Goal: Task Accomplishment & Management: Manage account settings

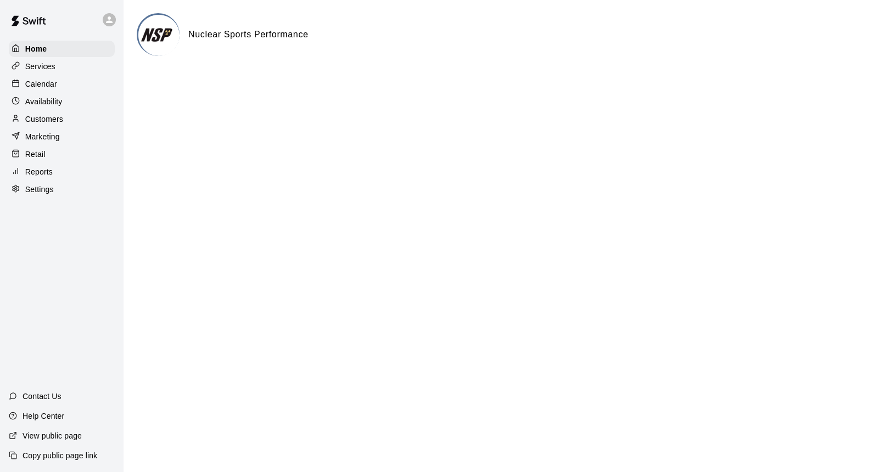
click at [41, 166] on p "Reports" at bounding box center [38, 171] width 27 height 11
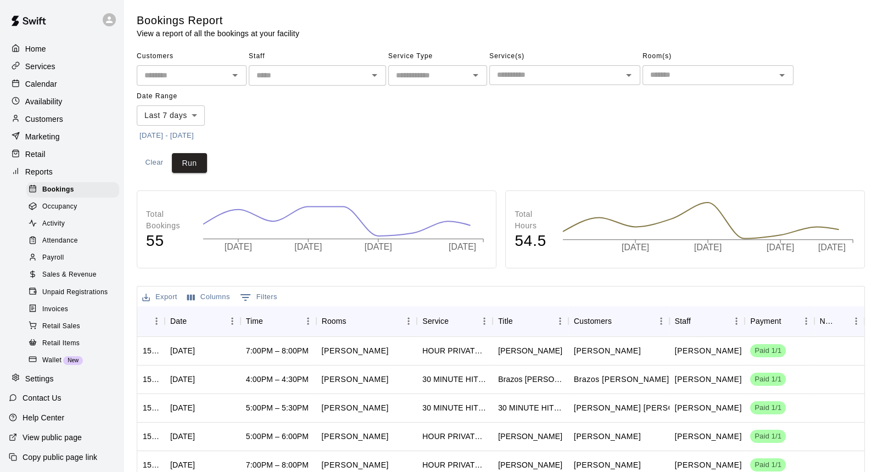
click at [80, 257] on div "Payroll" at bounding box center [72, 257] width 93 height 15
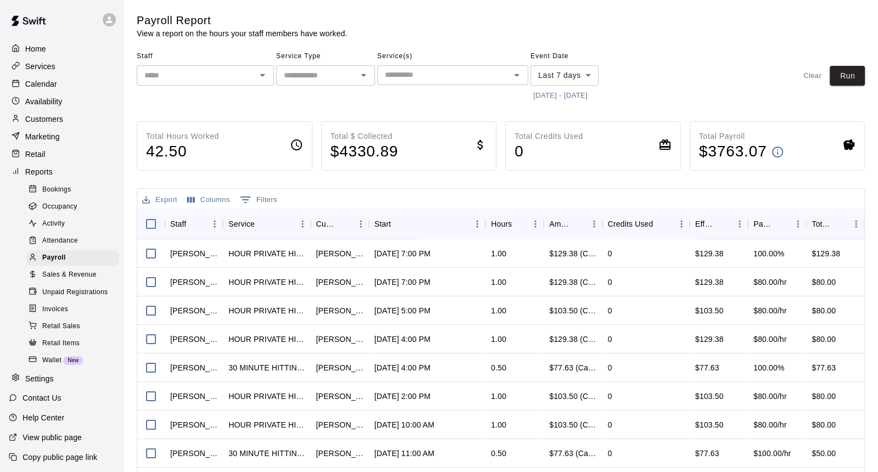
click at [245, 69] on input "text" at bounding box center [196, 76] width 113 height 14
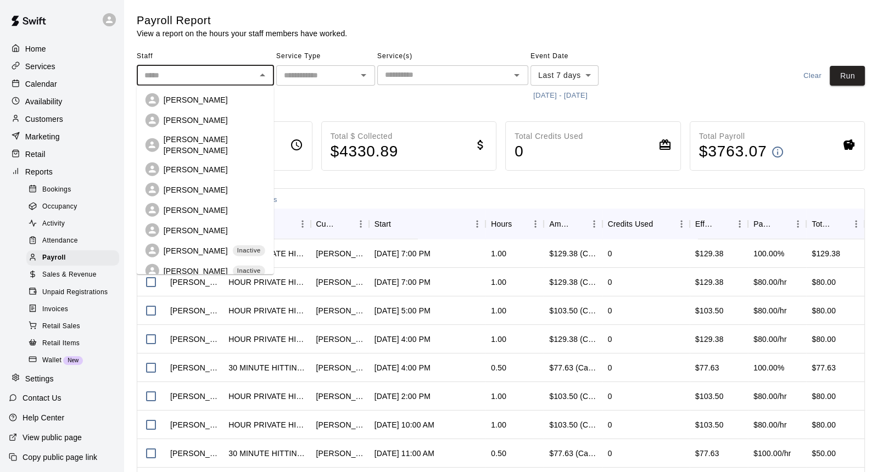
click at [215, 142] on div "[PERSON_NAME] [PERSON_NAME]" at bounding box center [215, 145] width 102 height 22
type input "**********"
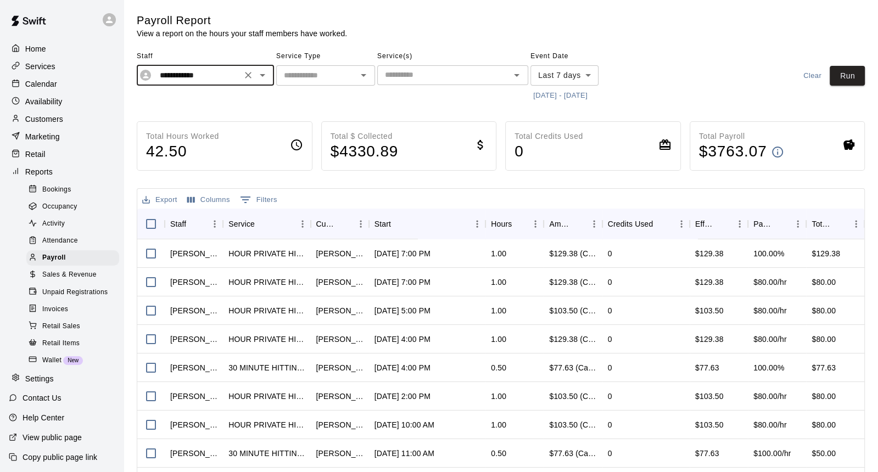
click at [577, 97] on button "[DATE] - [DATE]" at bounding box center [560, 95] width 60 height 17
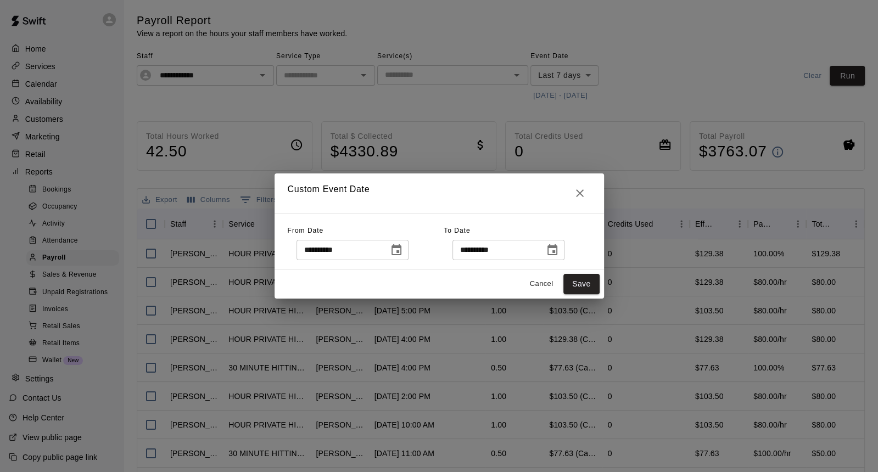
click at [339, 252] on input "**********" at bounding box center [338, 250] width 85 height 20
click at [397, 244] on icon "Choose date, selected date is Oct 6, 2025" at bounding box center [396, 250] width 13 height 13
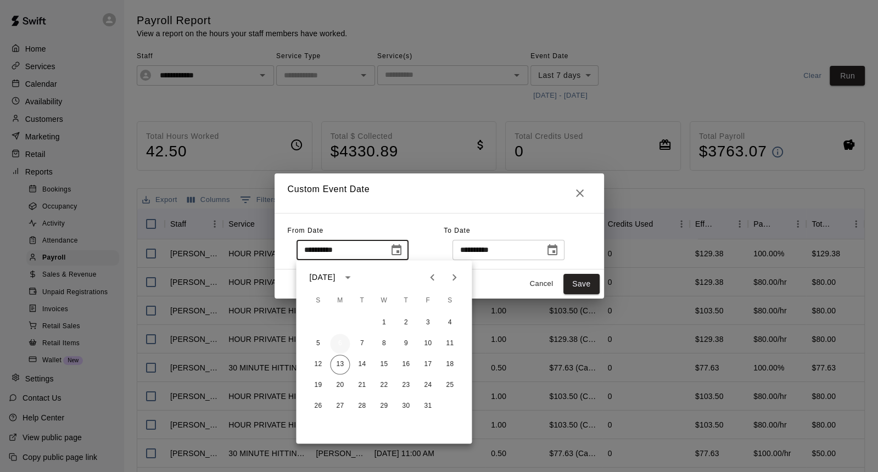
click at [338, 342] on button "6" at bounding box center [340, 344] width 20 height 20
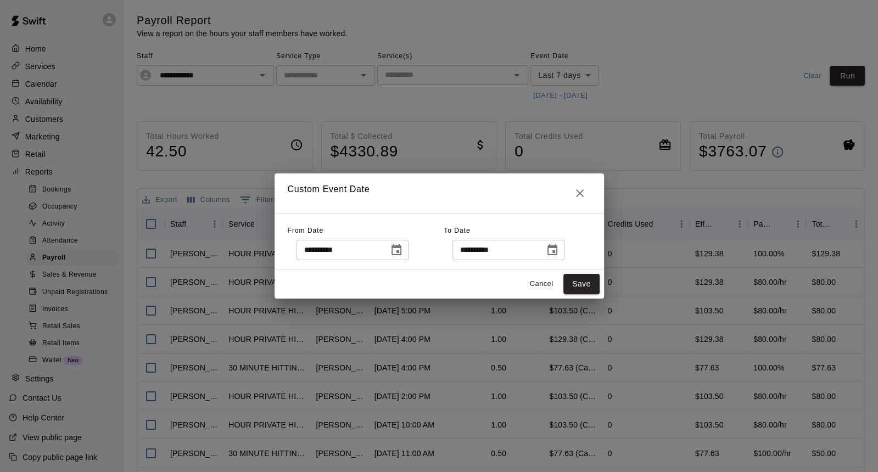
click at [567, 262] on div "**********" at bounding box center [438, 241] width 329 height 57
click at [564, 256] on div "**********" at bounding box center [508, 250] width 112 height 20
click at [553, 246] on icon "Choose date, selected date is Oct 13, 2025" at bounding box center [552, 249] width 10 height 11
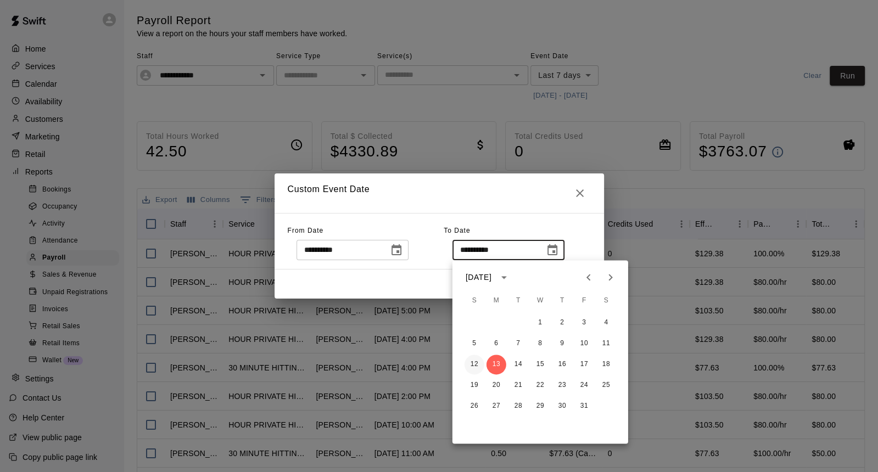
click at [469, 370] on button "12" at bounding box center [474, 365] width 20 height 20
type input "**********"
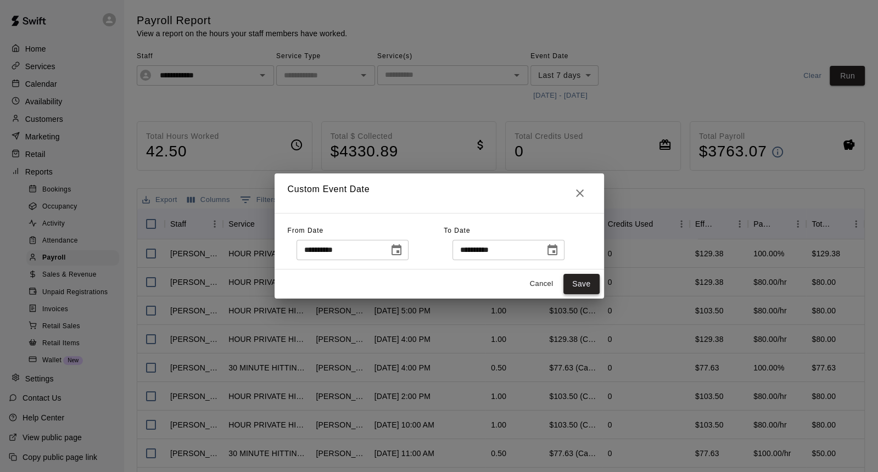
click at [574, 286] on button "Save" at bounding box center [581, 284] width 36 height 20
type input "******"
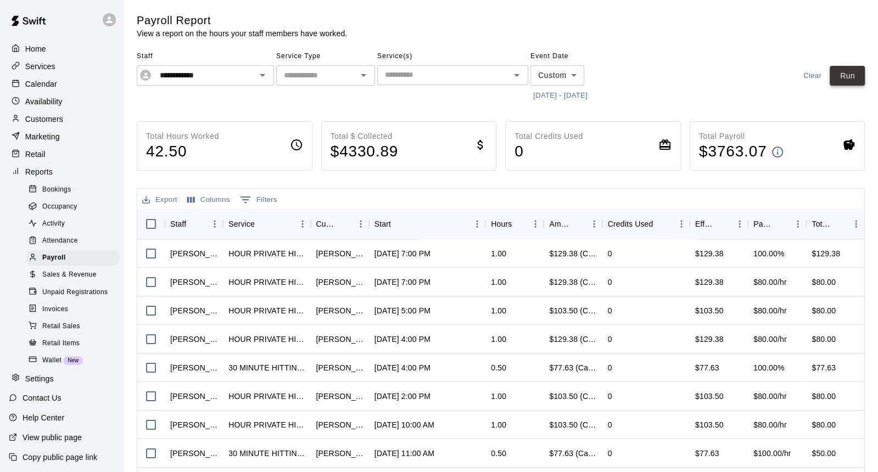
click at [851, 72] on button "Run" at bounding box center [846, 76] width 35 height 20
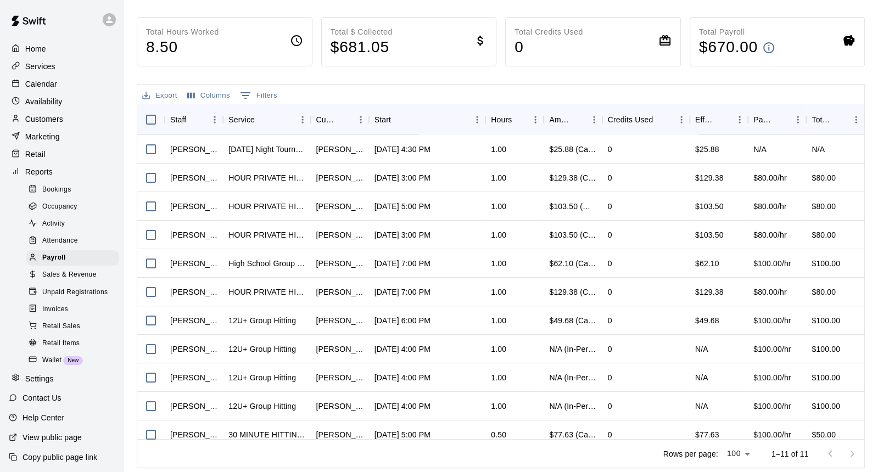
scroll to position [9, 0]
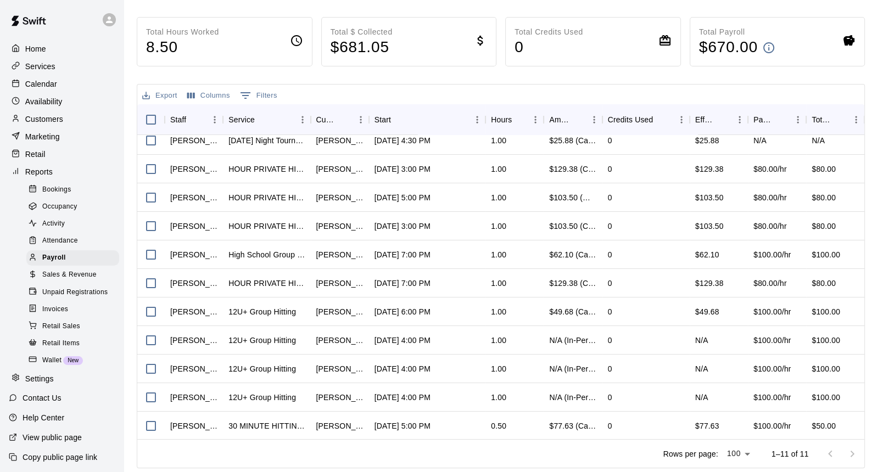
click at [47, 86] on p "Calendar" at bounding box center [41, 83] width 32 height 11
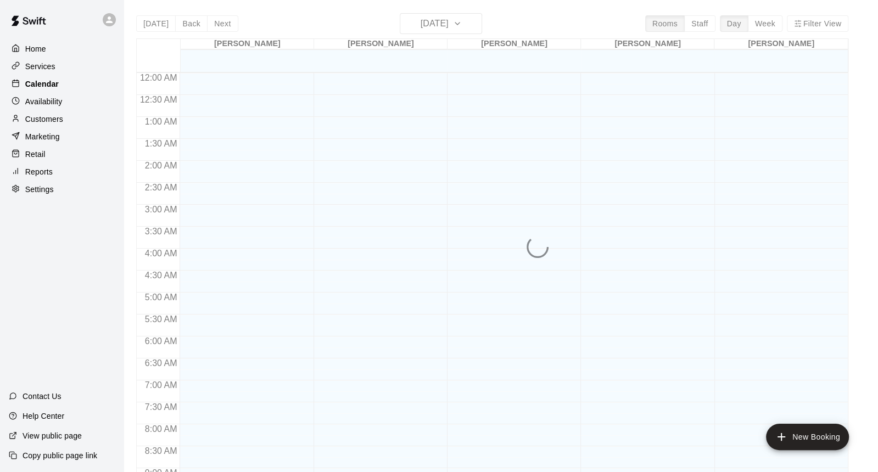
scroll to position [609, 0]
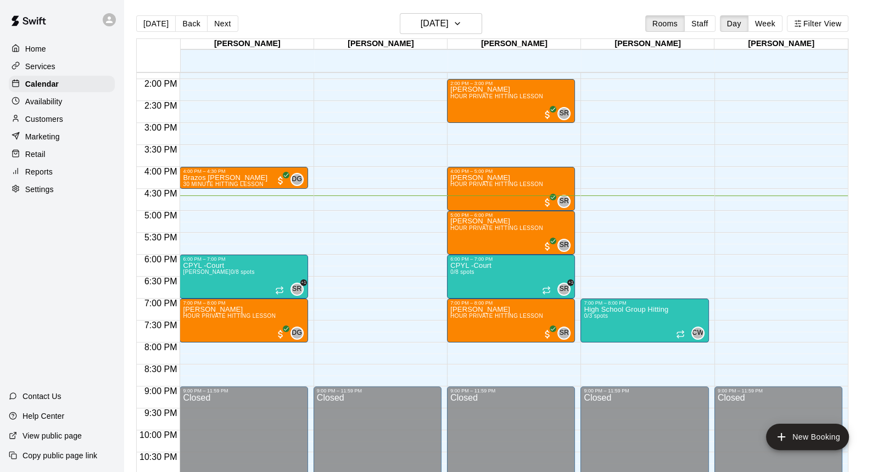
click at [770, 32] on div "[DATE] Back [DATE][DATE] Rooms Staff Day Week Filter View" at bounding box center [492, 25] width 712 height 25
click at [770, 29] on button "Week" at bounding box center [765, 23] width 35 height 16
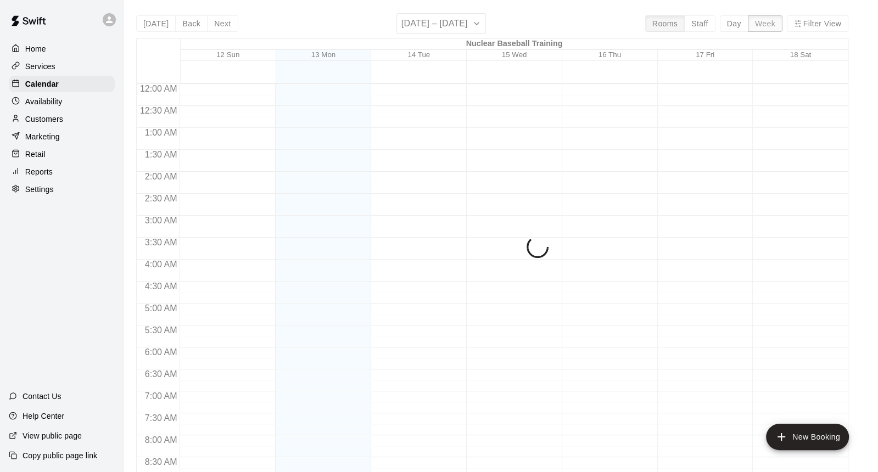
scroll to position [653, 0]
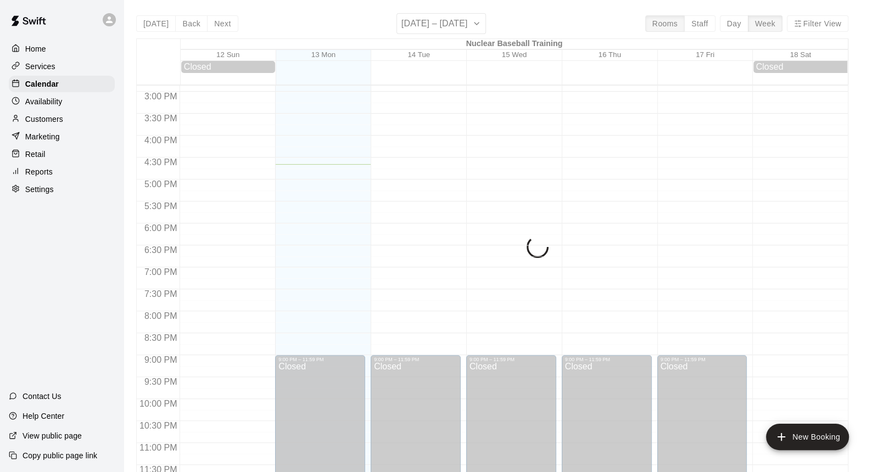
click at [847, 31] on div "[DATE] Back Next [DATE] – [DATE] Rooms Staff Day Week Filter View" at bounding box center [492, 25] width 712 height 25
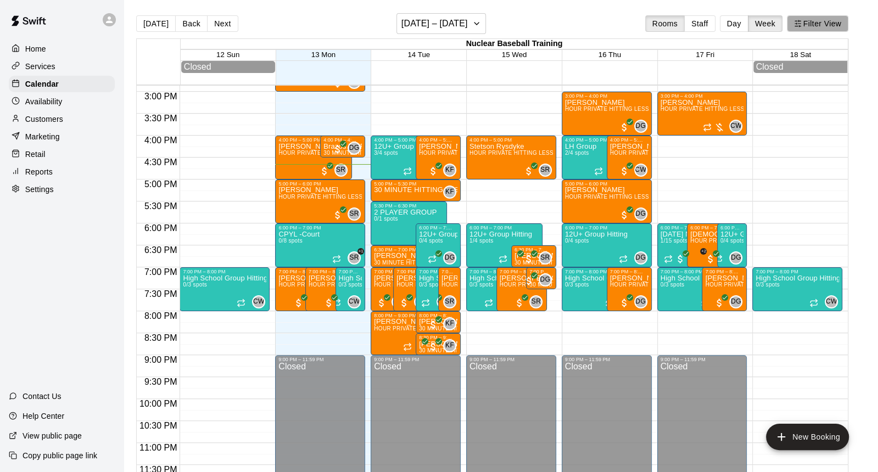
click at [834, 27] on button "Filter View" at bounding box center [816, 23] width 61 height 16
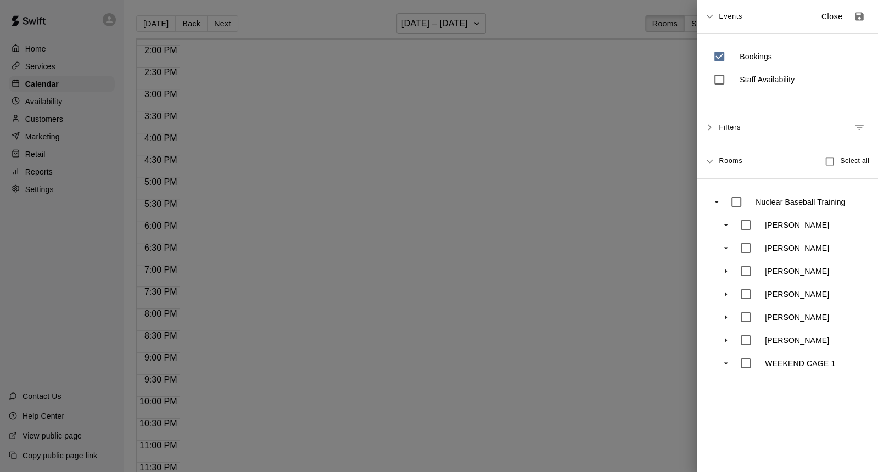
scroll to position [609, 0]
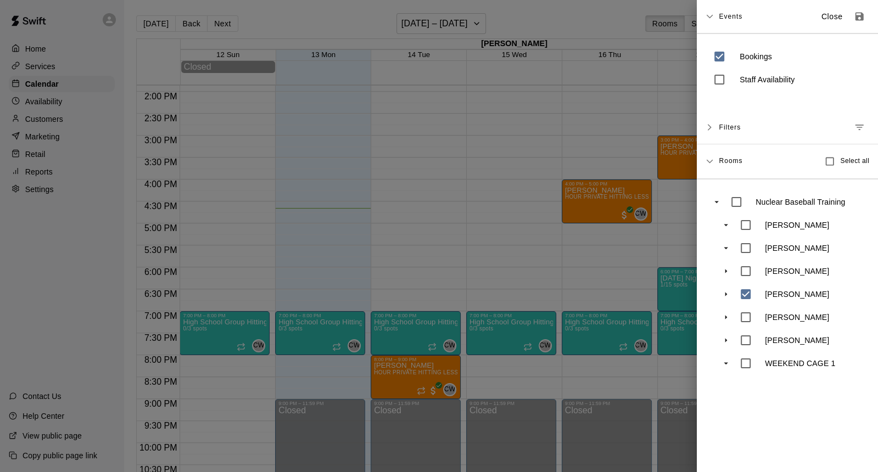
click at [548, 13] on div at bounding box center [439, 236] width 878 height 472
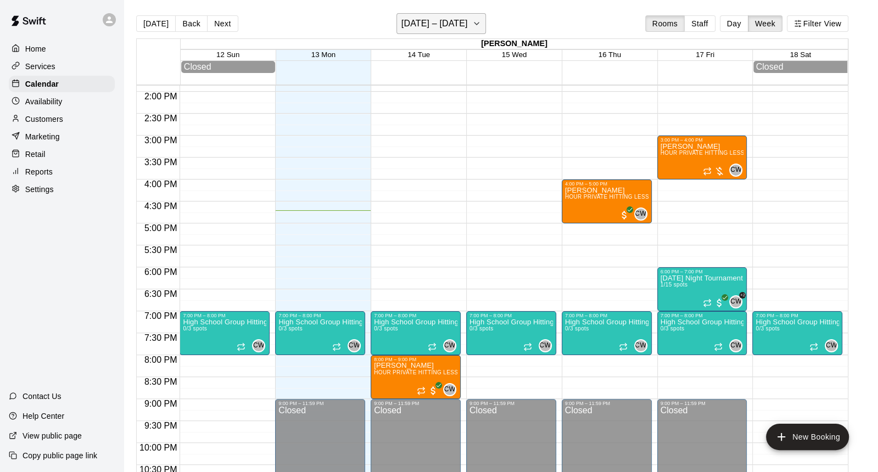
click at [417, 25] on h6 "[DATE] – [DATE]" at bounding box center [434, 23] width 66 height 15
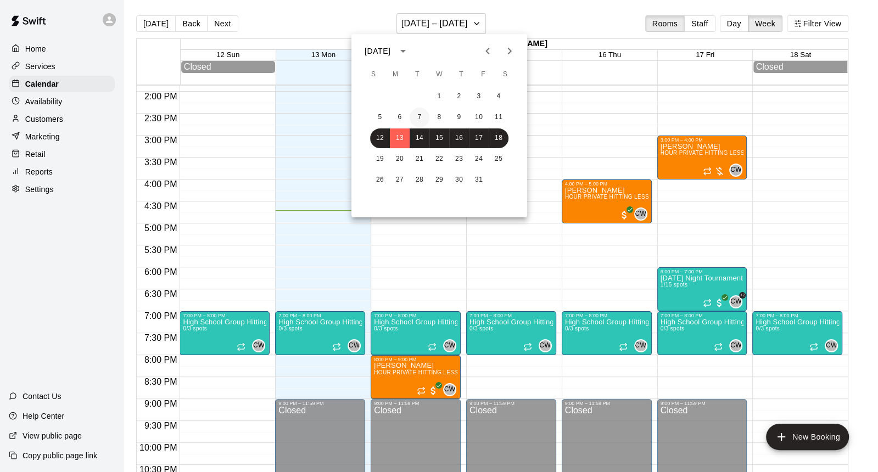
click at [412, 113] on button "7" at bounding box center [419, 118] width 20 height 20
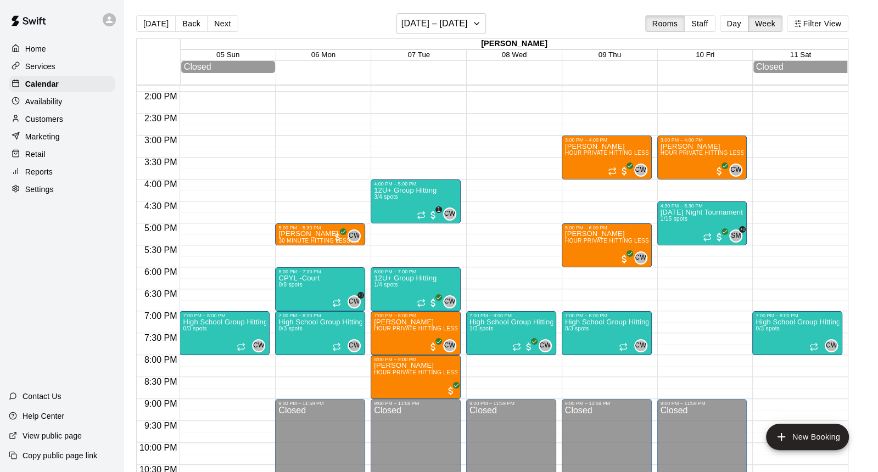
click at [115, 260] on div "Home Services Calendar Availability Customers Marketing Retail Reports Settings…" at bounding box center [61, 236] width 123 height 472
click at [313, 234] on p "[PERSON_NAME]" at bounding box center [318, 234] width 80 height 0
click at [127, 246] on div at bounding box center [439, 236] width 878 height 472
click at [386, 312] on img "edit" at bounding box center [385, 312] width 13 height 13
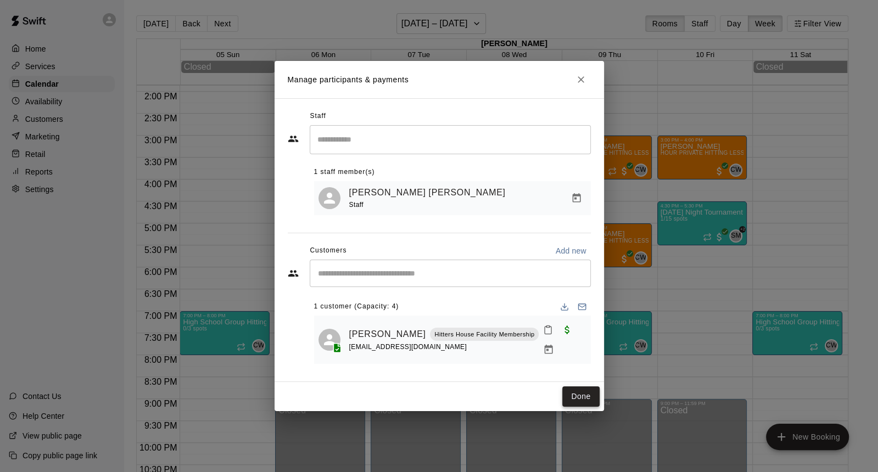
click at [580, 398] on button "Done" at bounding box center [580, 396] width 37 height 20
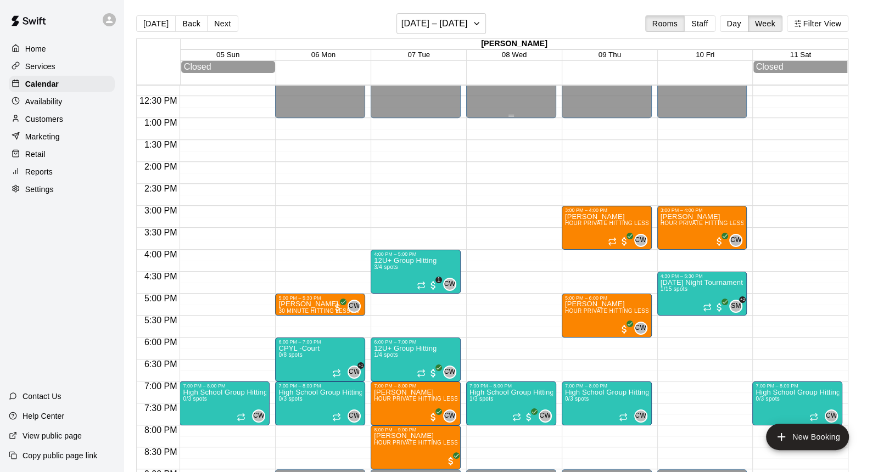
scroll to position [558, 0]
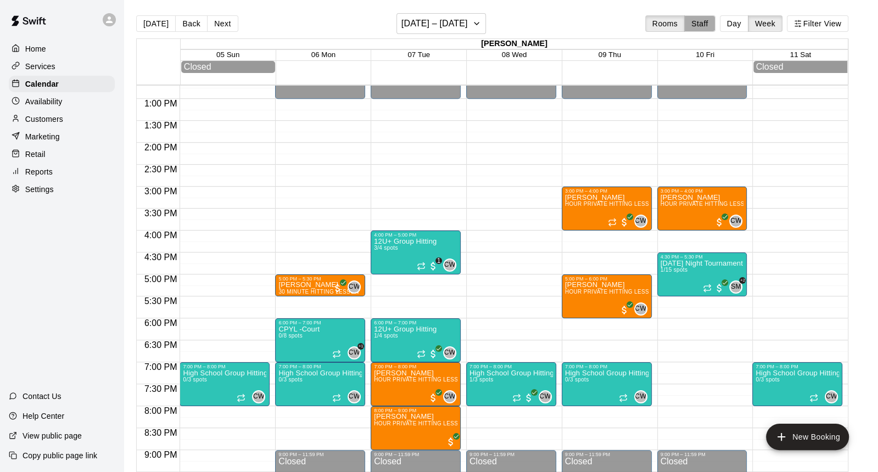
click at [712, 16] on button "Staff" at bounding box center [699, 23] width 31 height 16
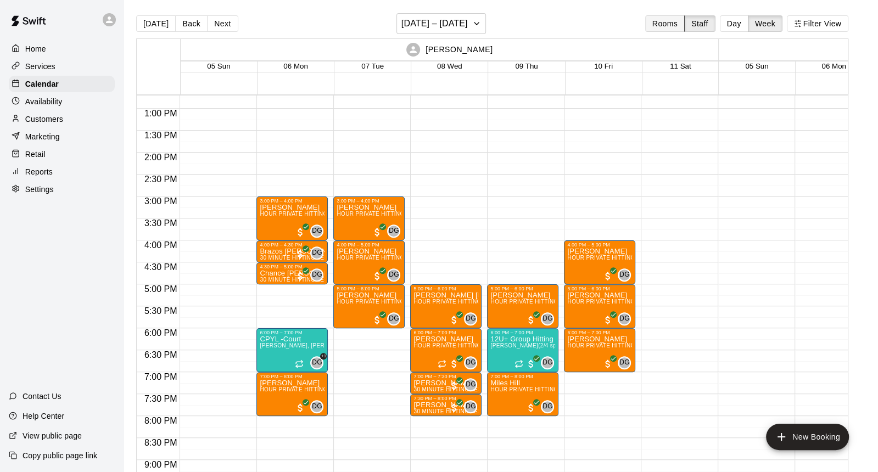
click at [662, 20] on button "Rooms" at bounding box center [665, 23] width 40 height 16
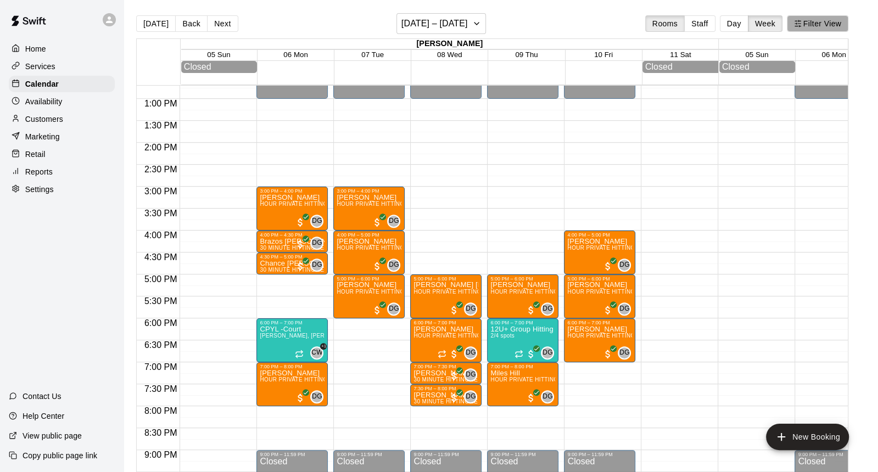
click at [807, 26] on button "Filter View" at bounding box center [816, 23] width 61 height 16
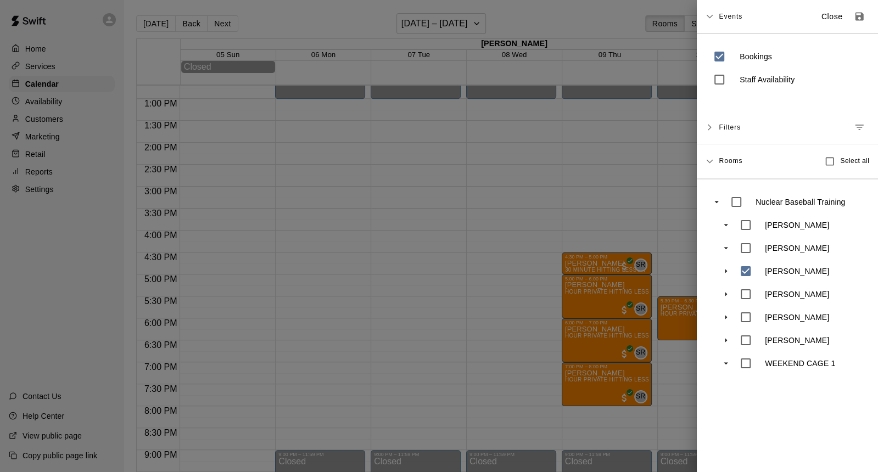
click at [583, 19] on div at bounding box center [439, 236] width 878 height 472
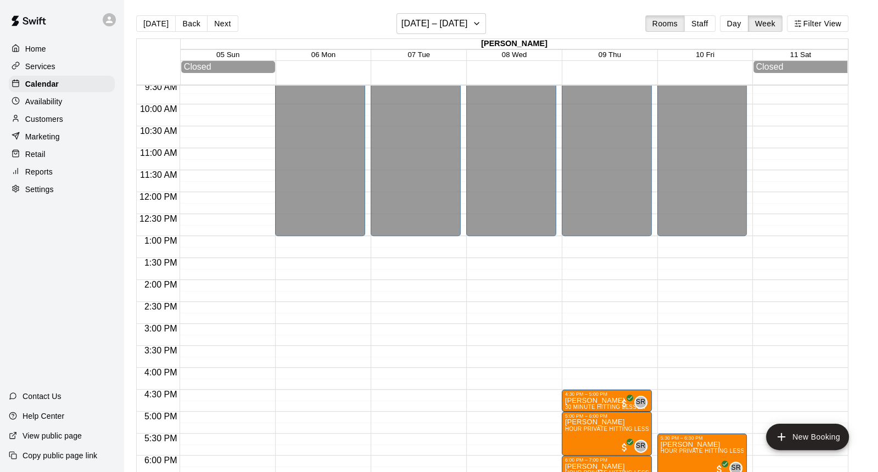
scroll to position [612, 0]
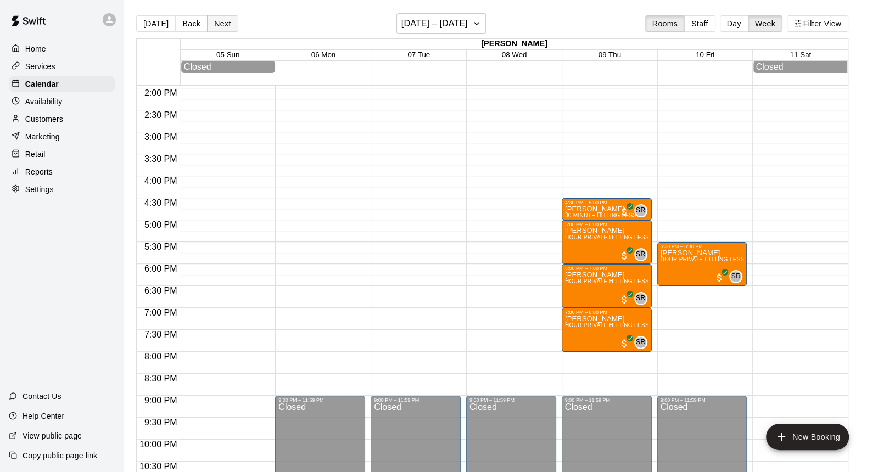
click at [222, 19] on button "Next" at bounding box center [222, 23] width 31 height 16
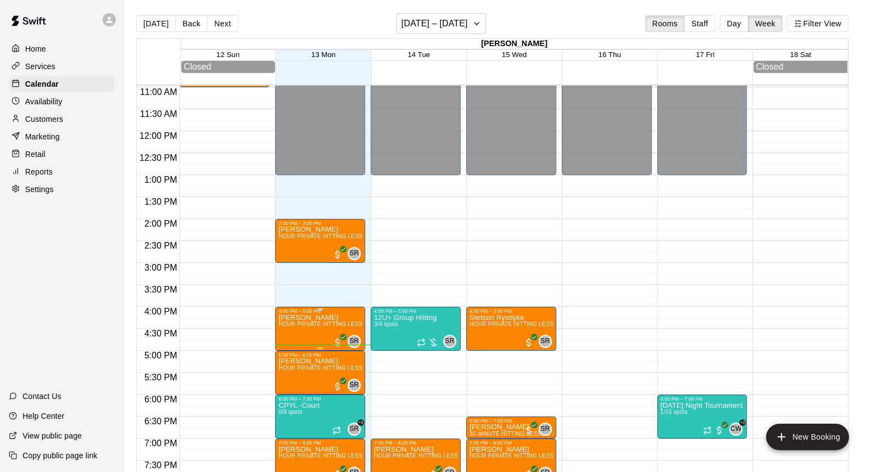
scroll to position [498, 0]
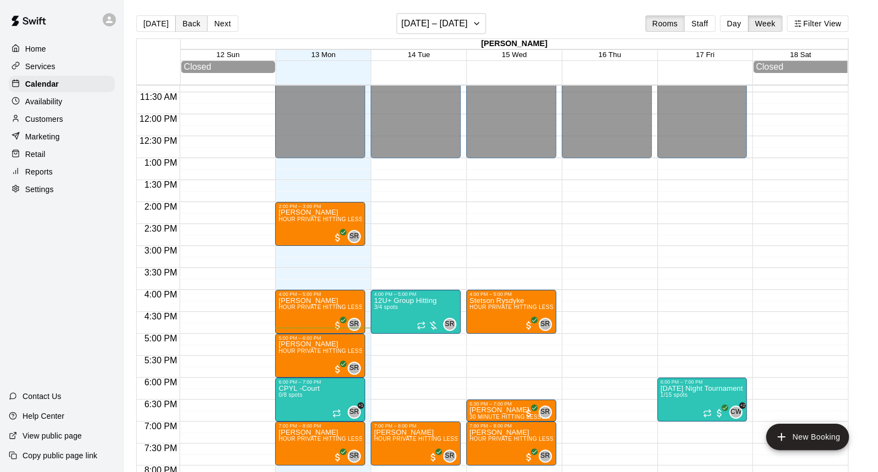
click at [184, 23] on button "Back" at bounding box center [191, 23] width 32 height 16
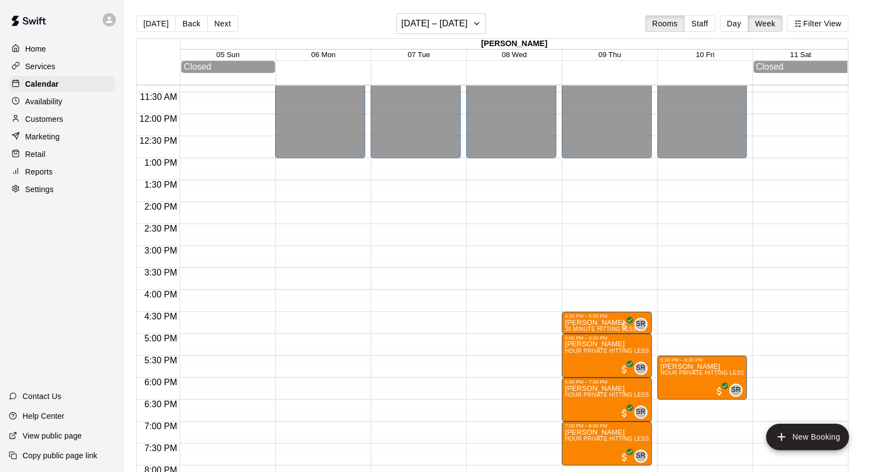
scroll to position [655, 0]
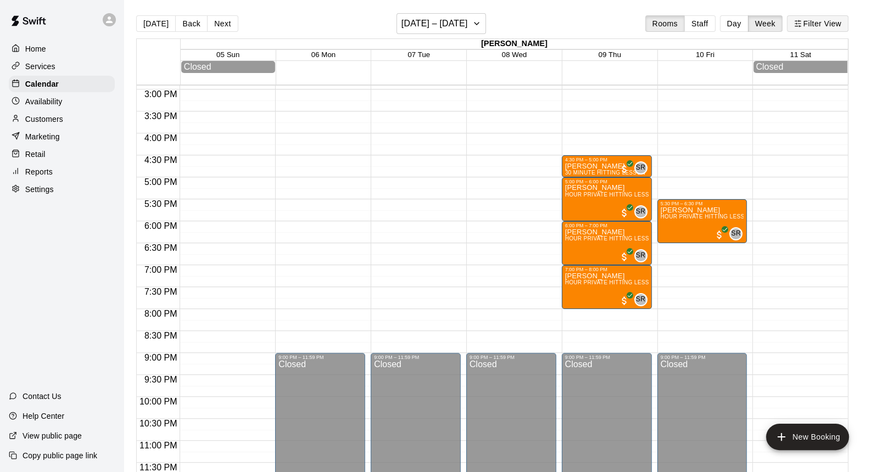
click at [808, 19] on button "Filter View" at bounding box center [816, 23] width 61 height 16
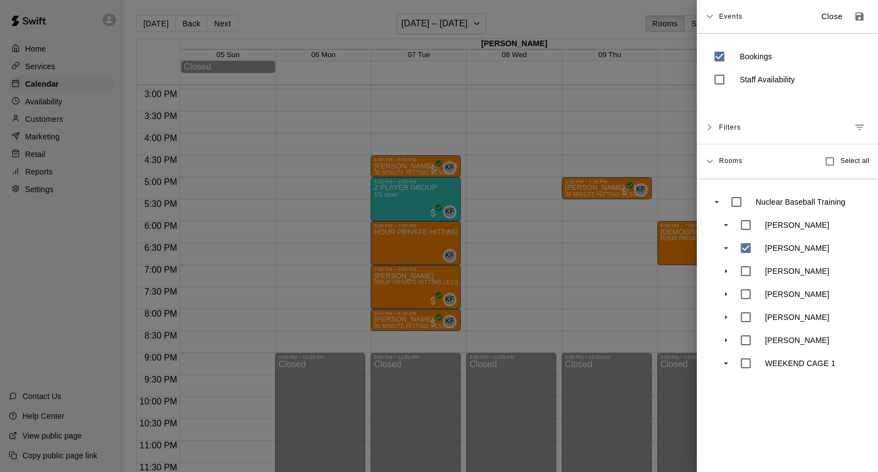
click at [588, 24] on div at bounding box center [439, 236] width 878 height 472
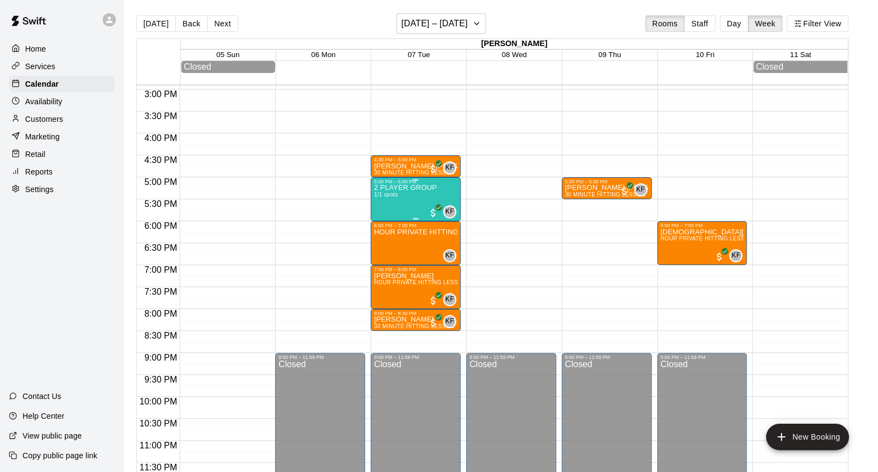
click at [371, 196] on div "5:00 PM – 6:00 PM 2 PLAYER GROUP 1/1 spots KF 0" at bounding box center [415, 199] width 90 height 44
click at [413, 194] on div at bounding box center [439, 236] width 878 height 472
click at [413, 194] on div "2 PLAYER GROUP 1/1 spots" at bounding box center [405, 420] width 63 height 472
click at [392, 223] on button "edit" at bounding box center [385, 221] width 22 height 21
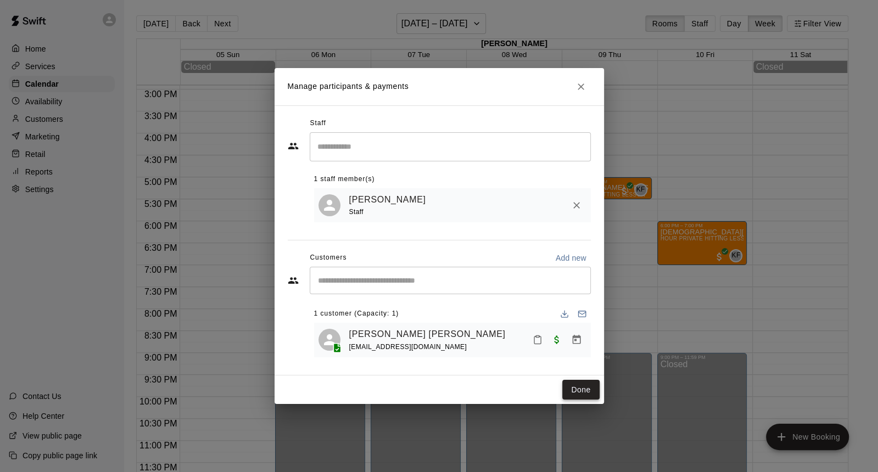
click at [584, 395] on button "Done" at bounding box center [580, 390] width 37 height 20
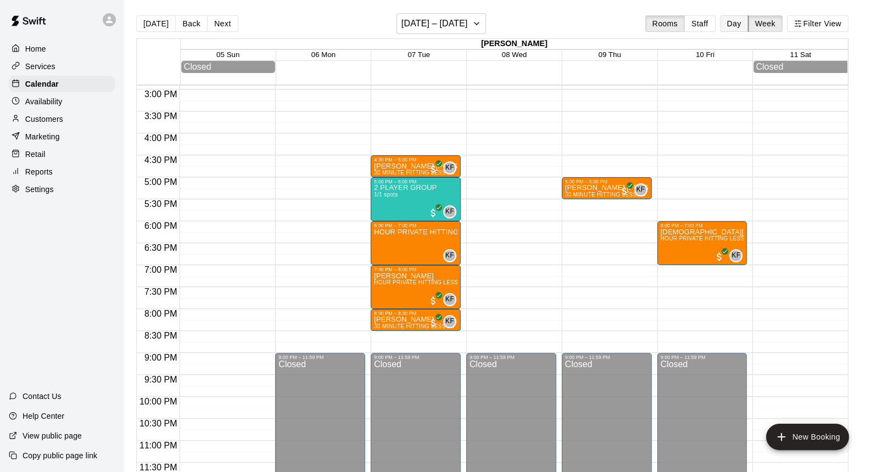
click at [735, 21] on button "Day" at bounding box center [734, 23] width 29 height 16
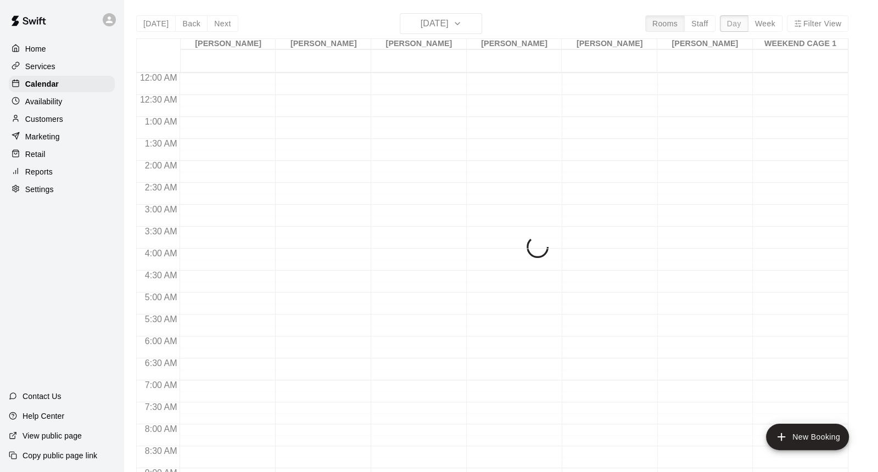
scroll to position [642, 0]
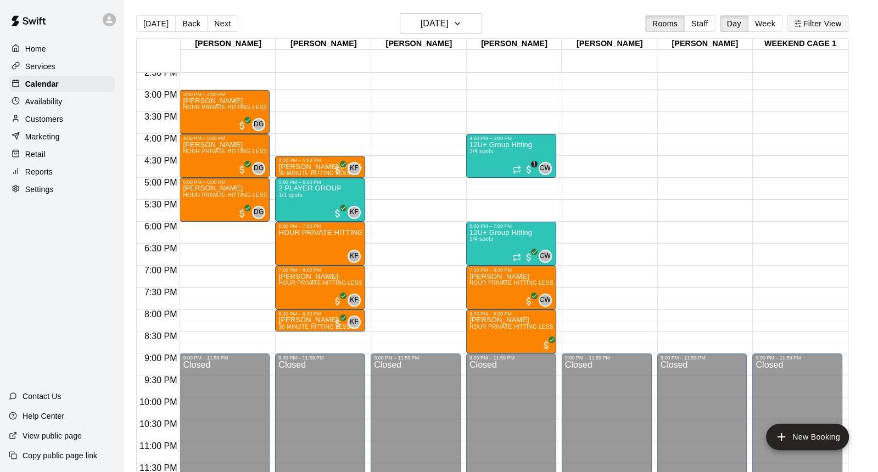
click at [811, 26] on button "Filter View" at bounding box center [816, 23] width 61 height 16
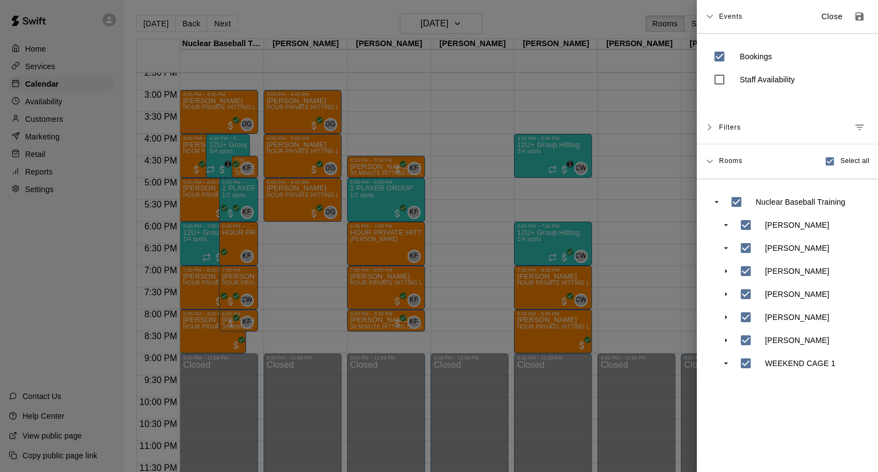
click at [562, 29] on div at bounding box center [439, 236] width 878 height 472
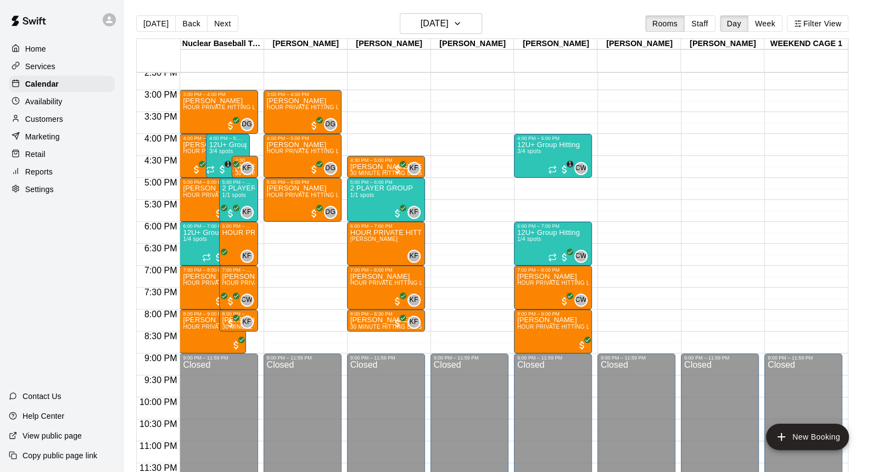
click at [802, 13] on div "[DATE] Back [DATE][DATE] Rooms Staff Day Week Filter View" at bounding box center [492, 25] width 712 height 25
click at [803, 17] on button "Filter View" at bounding box center [816, 23] width 61 height 16
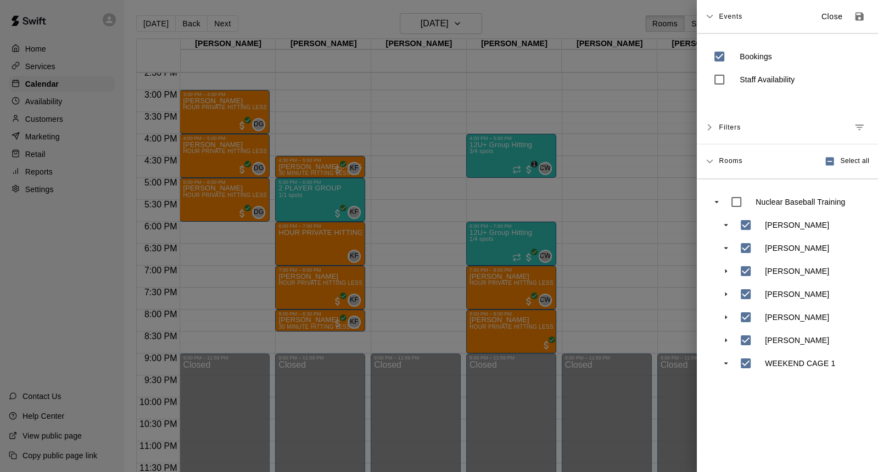
click at [626, 27] on div at bounding box center [439, 236] width 878 height 472
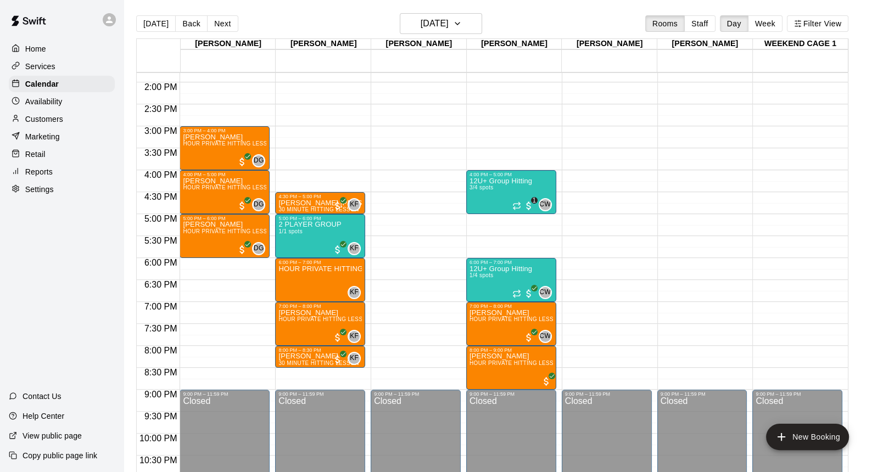
scroll to position [603, 0]
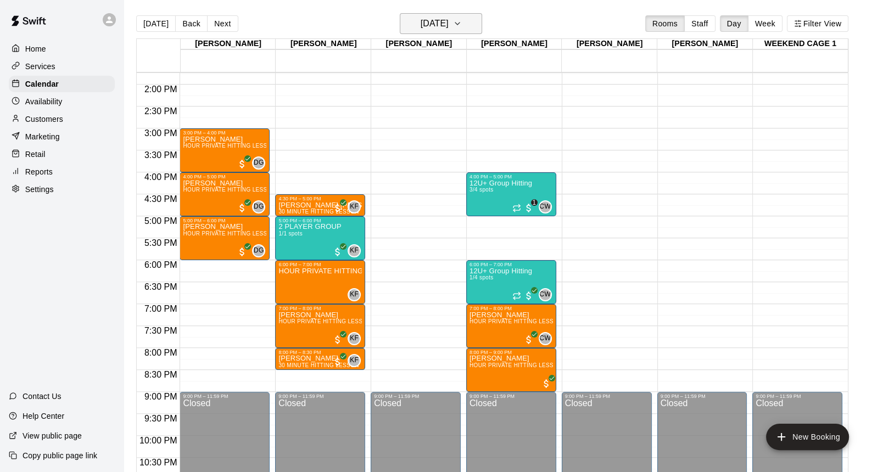
click at [448, 23] on h6 "[DATE]" at bounding box center [434, 23] width 28 height 15
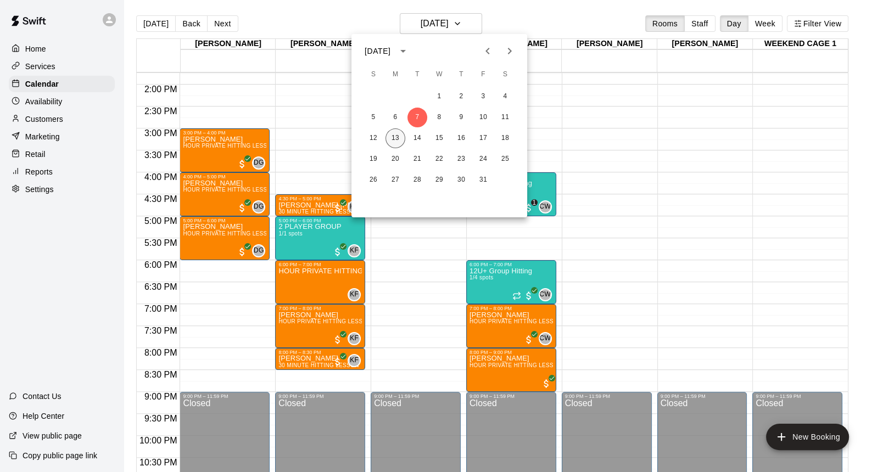
click at [393, 136] on button "13" at bounding box center [395, 138] width 20 height 20
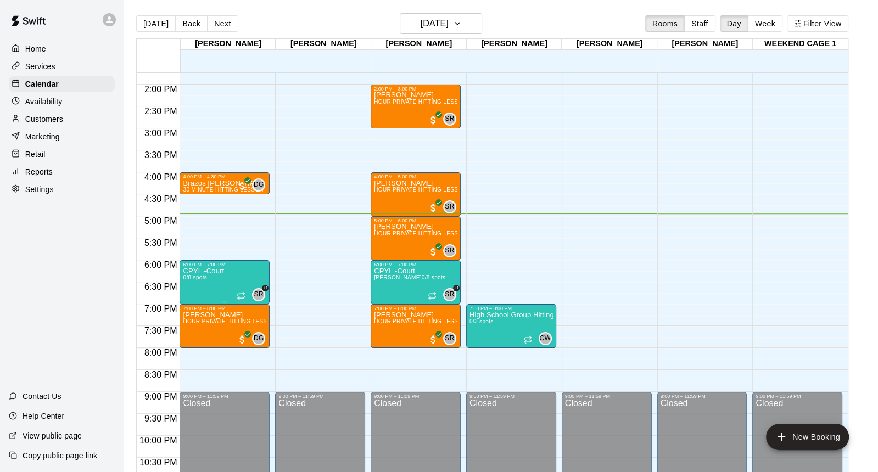
click at [217, 271] on p "CPYL -Court" at bounding box center [203, 271] width 41 height 0
click at [194, 306] on img "edit" at bounding box center [194, 307] width 13 height 13
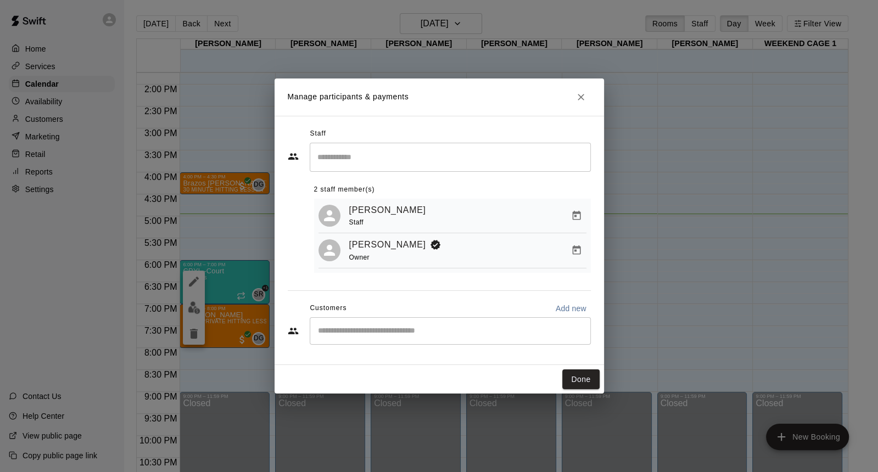
click at [394, 325] on input "Start typing to search customers..." at bounding box center [449, 330] width 271 height 11
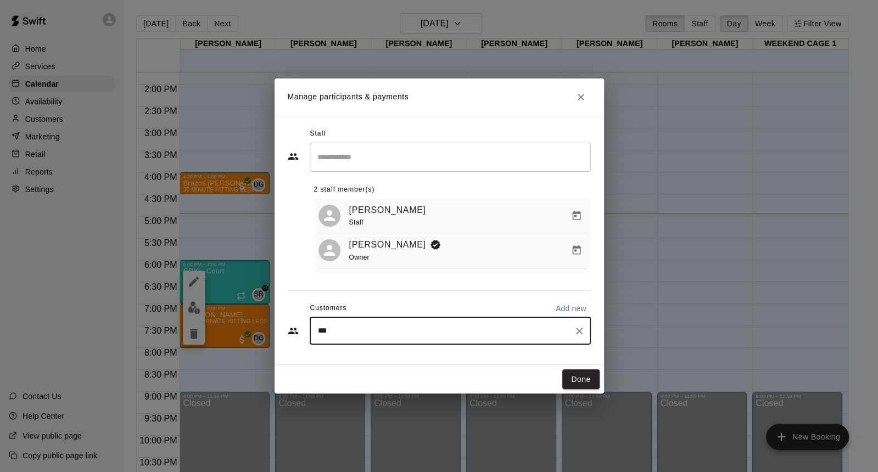
type input "****"
click at [394, 356] on p "[PERSON_NAME]" at bounding box center [373, 357] width 67 height 12
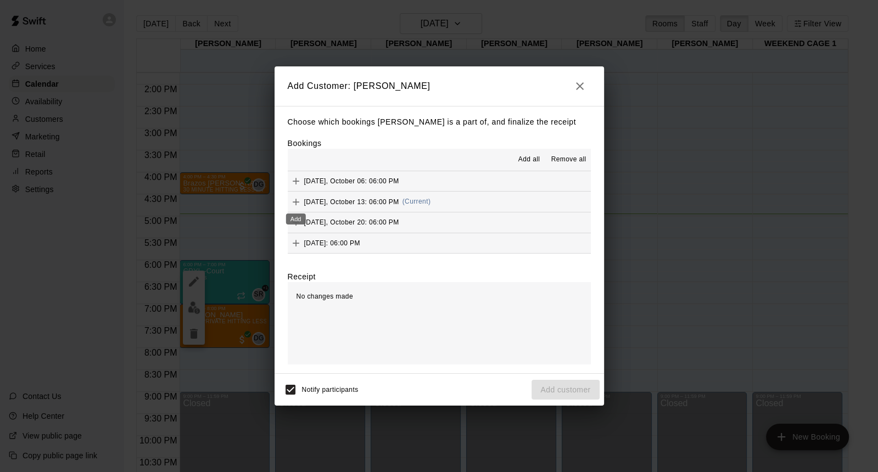
click at [299, 200] on icon "Add" at bounding box center [295, 201] width 11 height 11
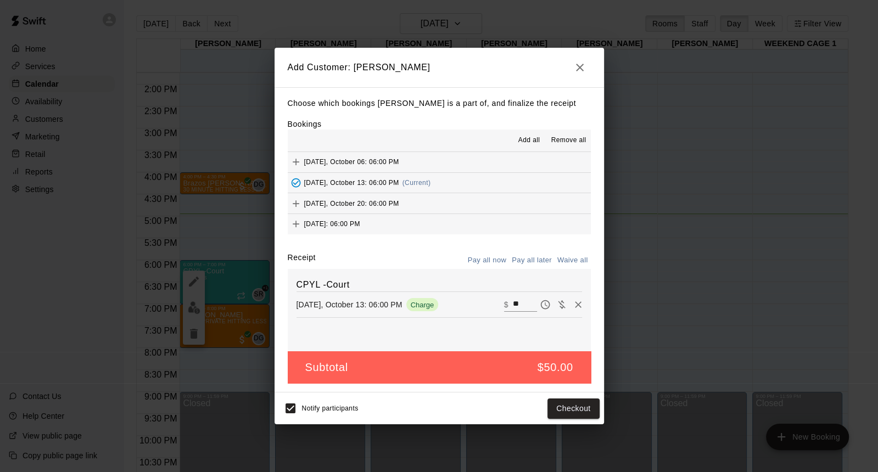
click at [295, 203] on icon "Add" at bounding box center [296, 203] width 7 height 7
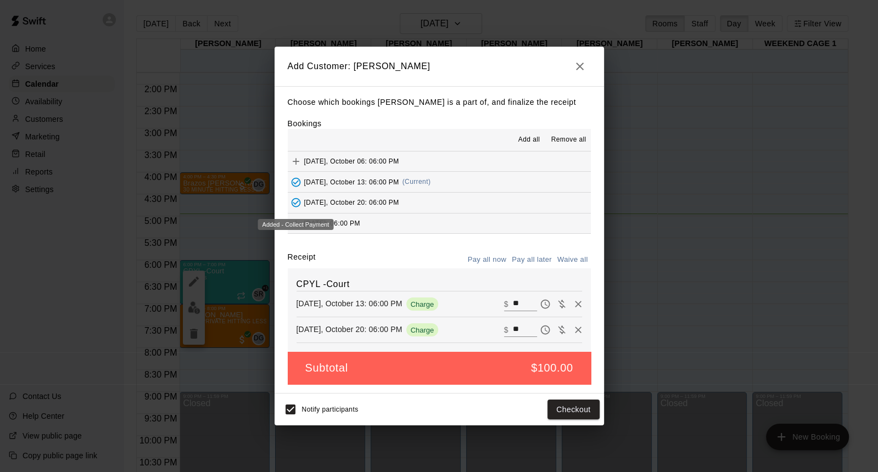
click at [295, 220] on div "Added - Collect Payment" at bounding box center [296, 224] width 76 height 11
click at [295, 223] on div "Added - Collect Payment" at bounding box center [296, 224] width 76 height 11
click at [298, 220] on icon "Add" at bounding box center [295, 223] width 11 height 11
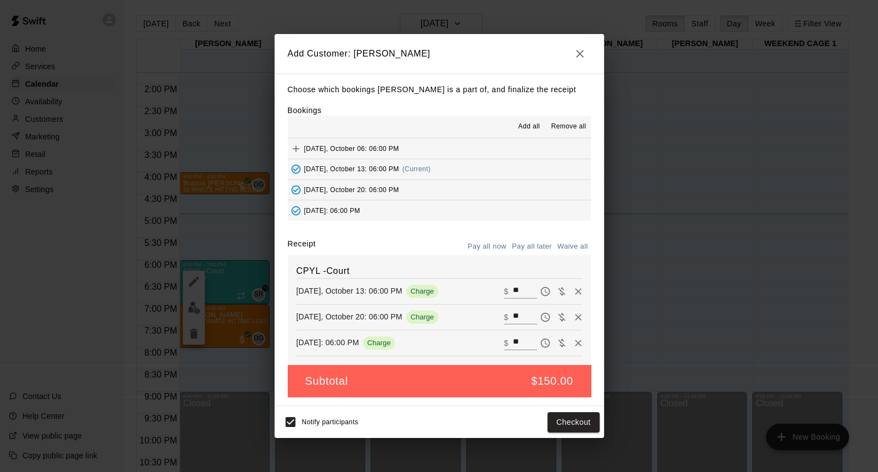
click at [514, 290] on input "**" at bounding box center [524, 291] width 24 height 14
type input "**"
click at [564, 415] on button "Checkout" at bounding box center [573, 422] width 52 height 20
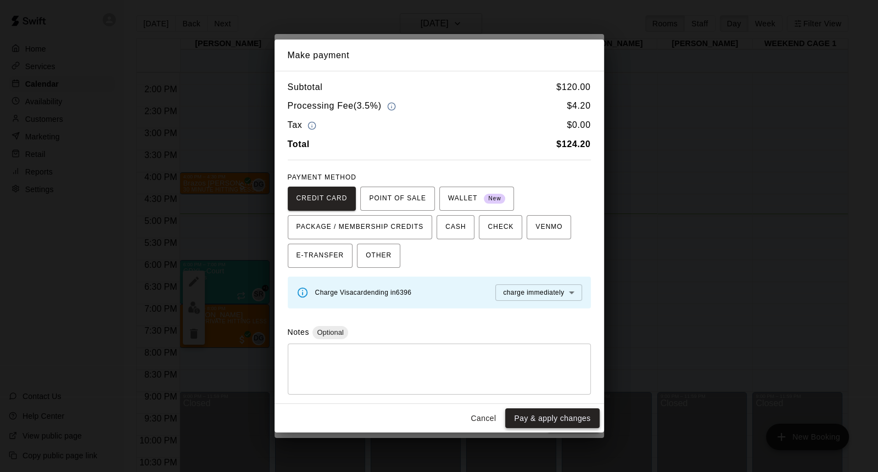
click at [564, 422] on button "Pay & apply changes" at bounding box center [552, 418] width 94 height 20
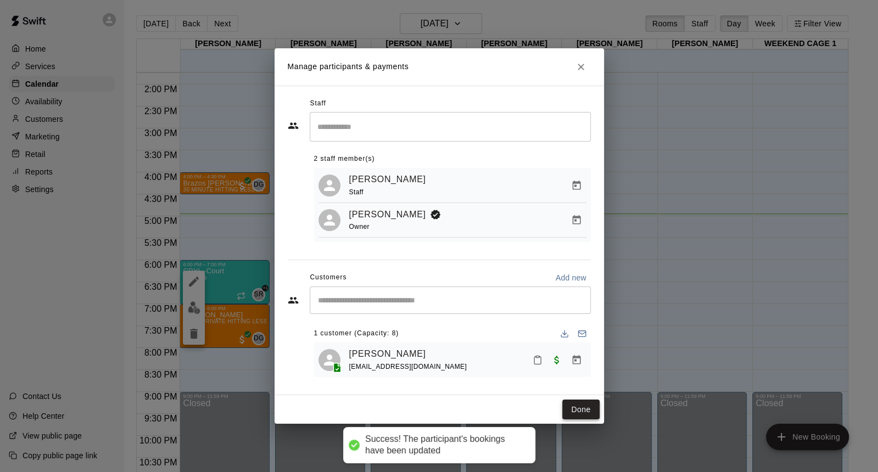
click at [580, 407] on button "Done" at bounding box center [580, 410] width 37 height 20
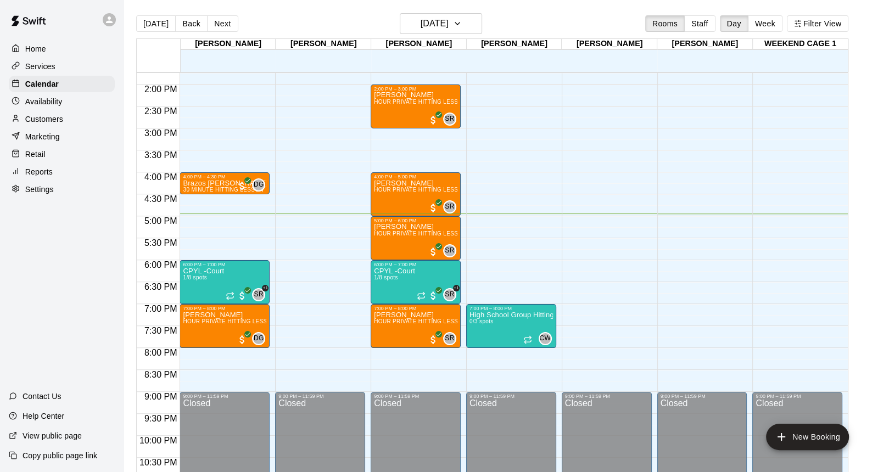
click at [420, 10] on main "[DATE] Back [DATE][DATE] Rooms Staff Day Week Filter View [PERSON_NAME] 13 Mon …" at bounding box center [500, 245] width 754 height 490
click at [420, 14] on button "[DATE]" at bounding box center [441, 23] width 82 height 21
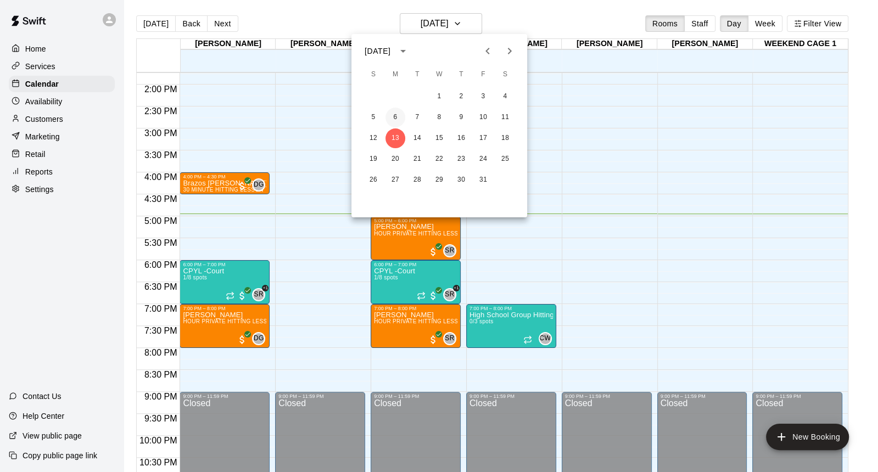
click at [402, 114] on button "6" at bounding box center [395, 118] width 20 height 20
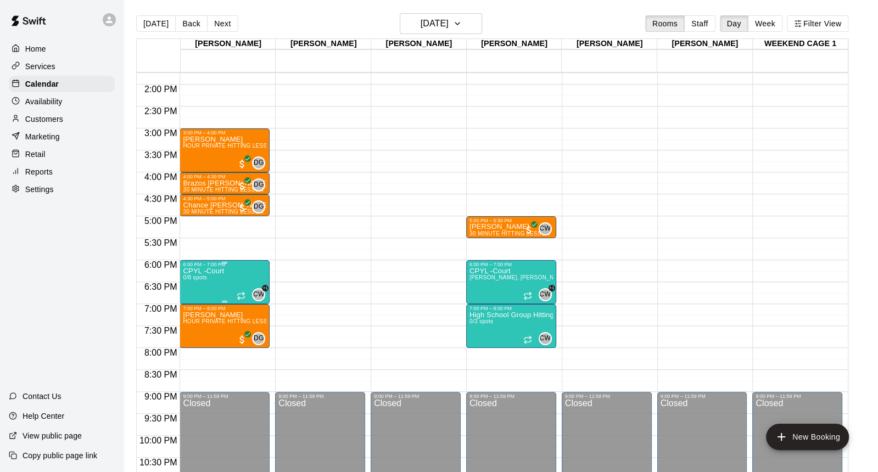
click at [194, 302] on img "edit" at bounding box center [194, 304] width 13 height 13
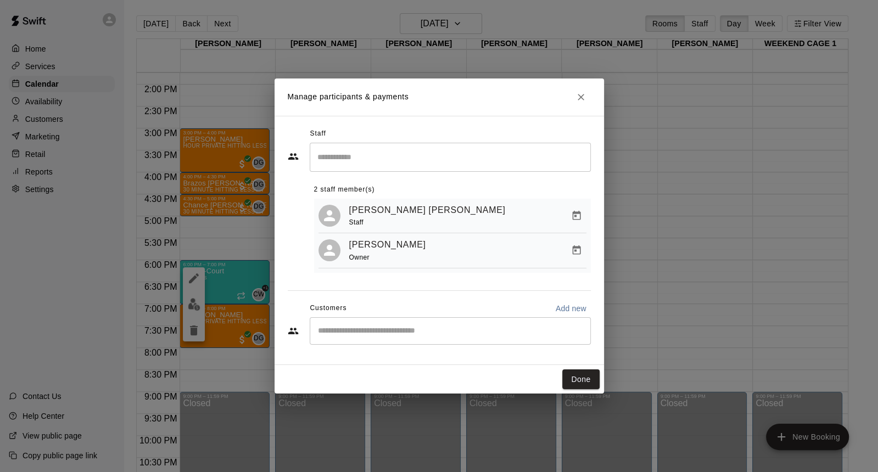
click at [348, 330] on input "Start typing to search customers..." at bounding box center [449, 330] width 271 height 11
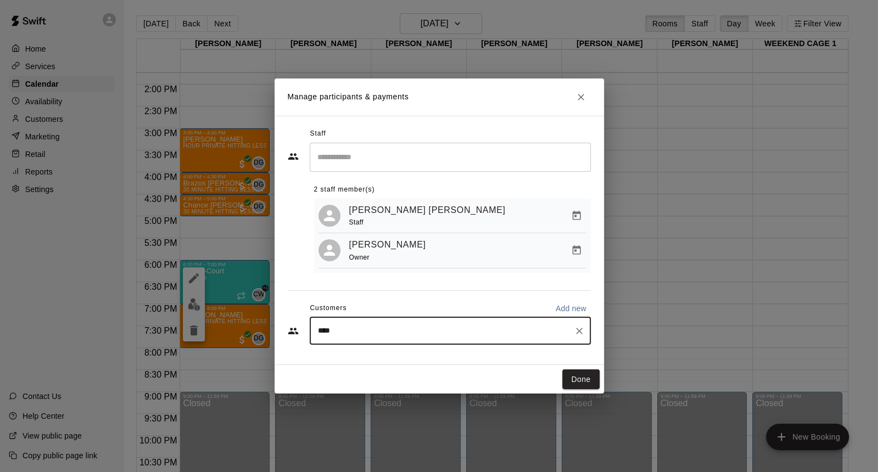
type input "*****"
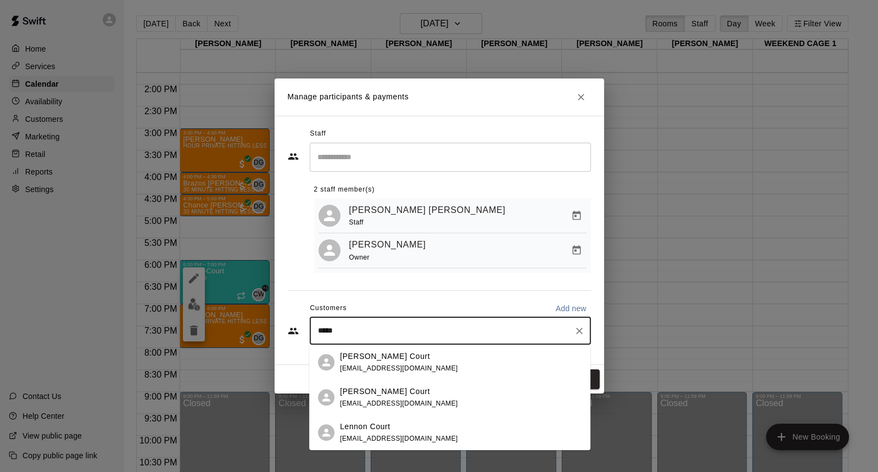
click at [375, 403] on span "[EMAIL_ADDRESS][DOMAIN_NAME]" at bounding box center [399, 404] width 118 height 8
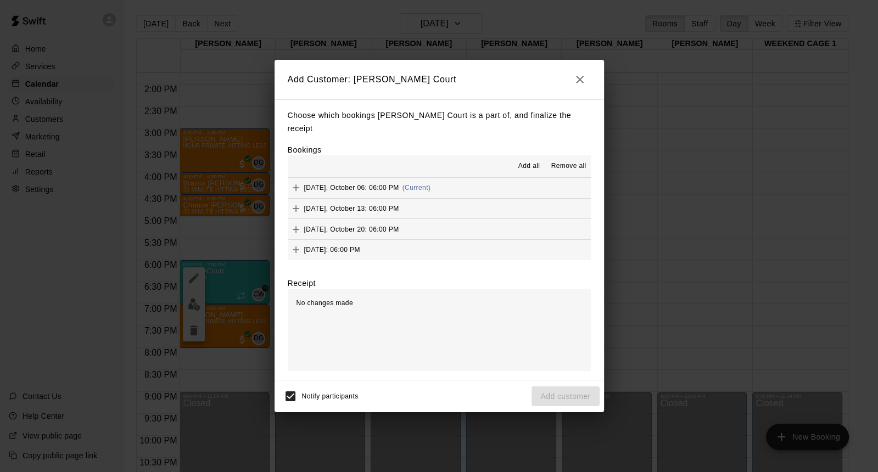
click at [525, 161] on span "Add all" at bounding box center [529, 166] width 22 height 11
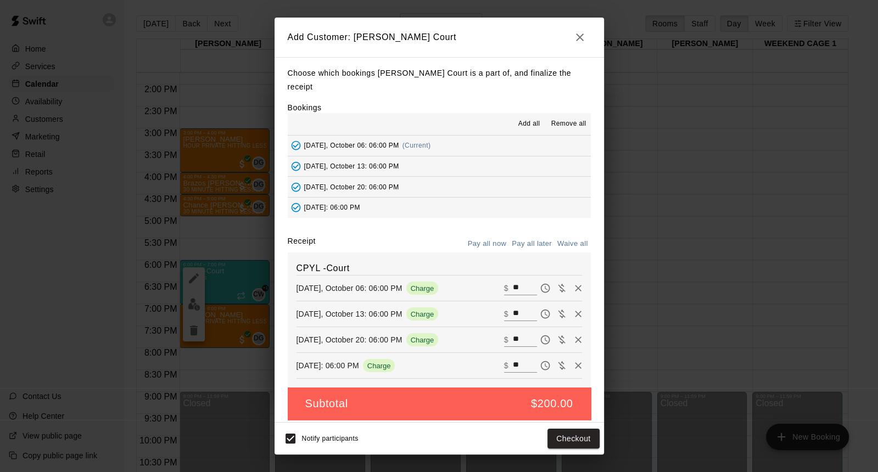
click at [509, 281] on div "​ $ **" at bounding box center [520, 288] width 33 height 14
click at [516, 281] on input "**" at bounding box center [524, 288] width 24 height 14
type input "**"
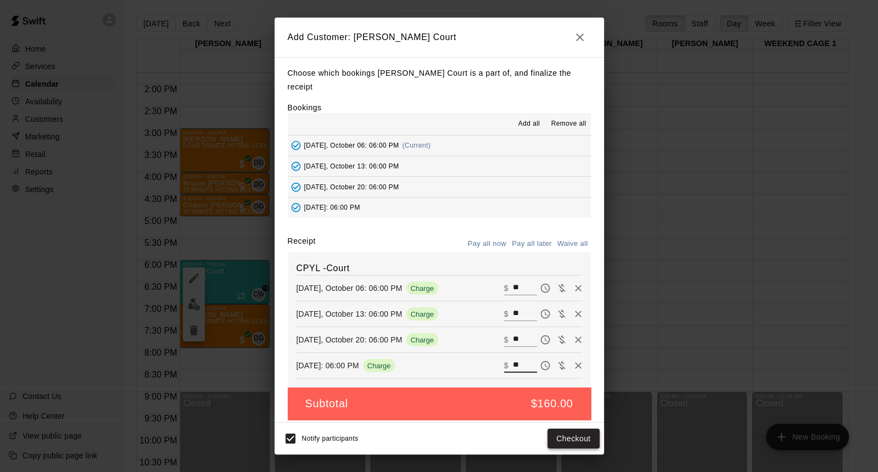
type input "**"
click at [565, 431] on button "Checkout" at bounding box center [573, 439] width 52 height 20
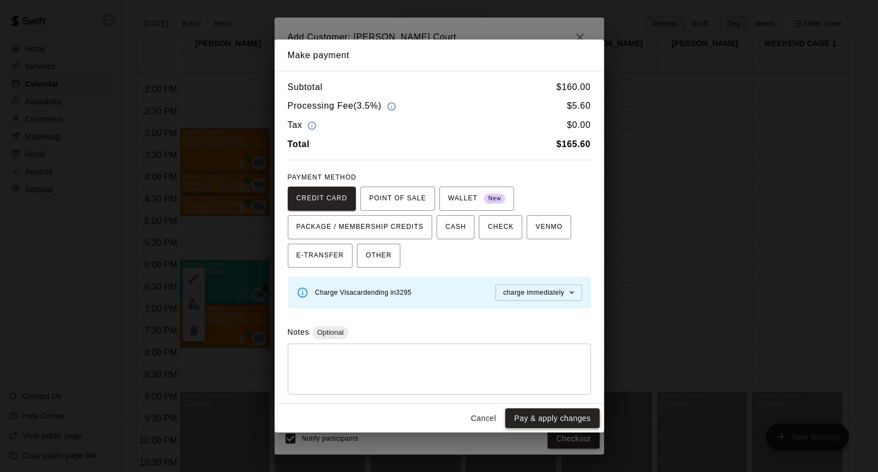
click at [565, 417] on button "Pay & apply changes" at bounding box center [552, 418] width 94 height 20
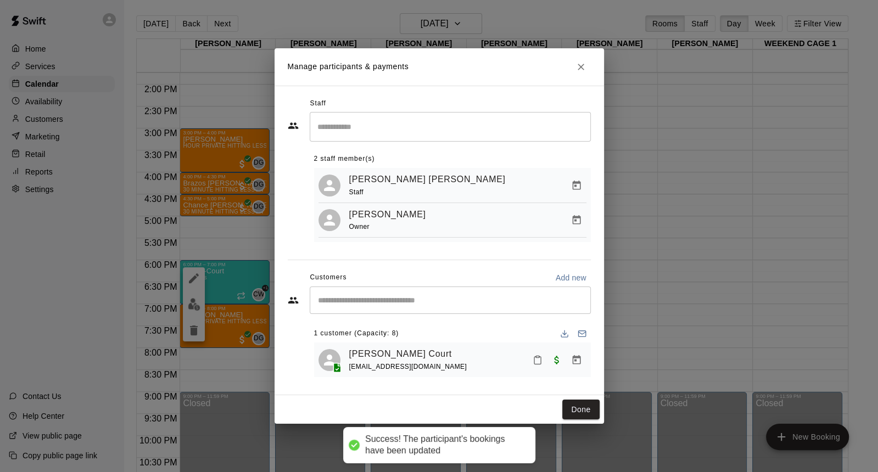
click at [409, 311] on div "​" at bounding box center [450, 299] width 281 height 27
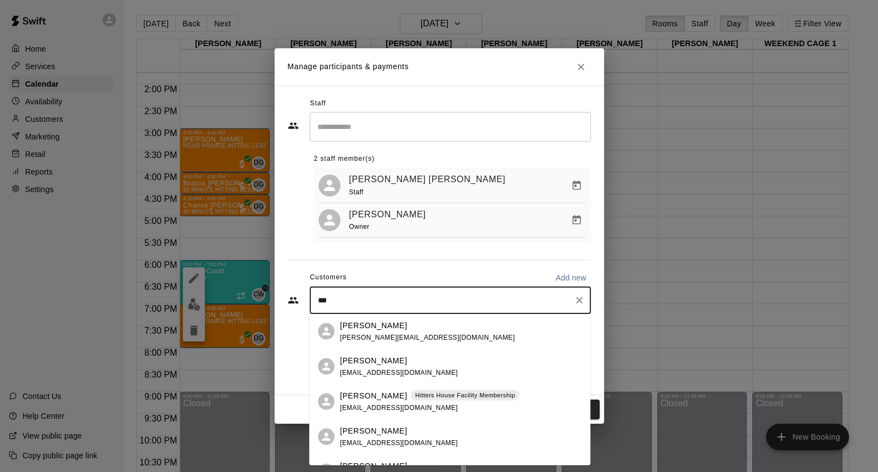
scroll to position [333, 0]
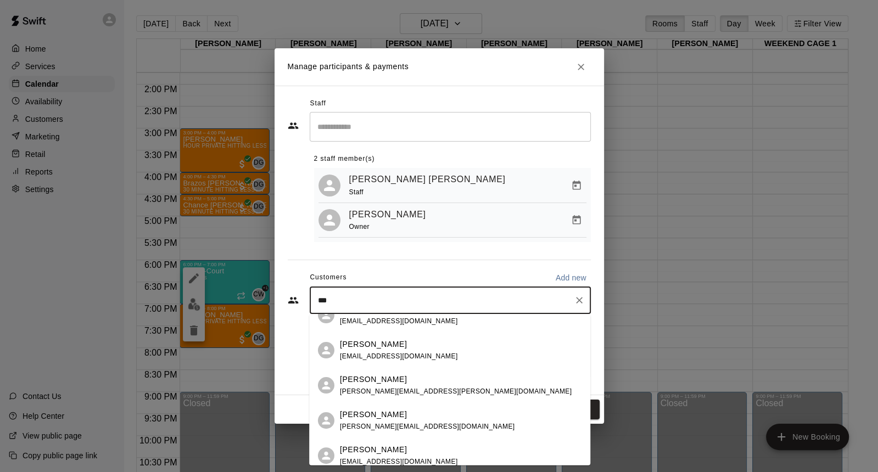
type input "***"
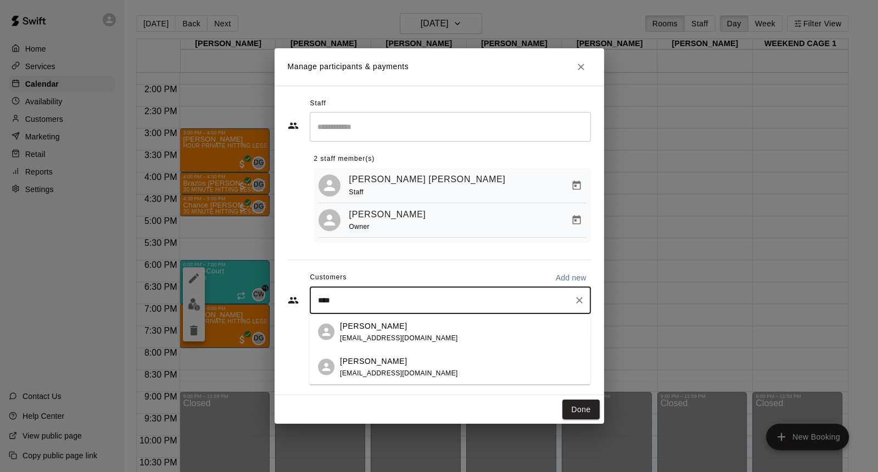
scroll to position [0, 0]
click at [413, 335] on span "[EMAIL_ADDRESS][DOMAIN_NAME]" at bounding box center [399, 338] width 118 height 8
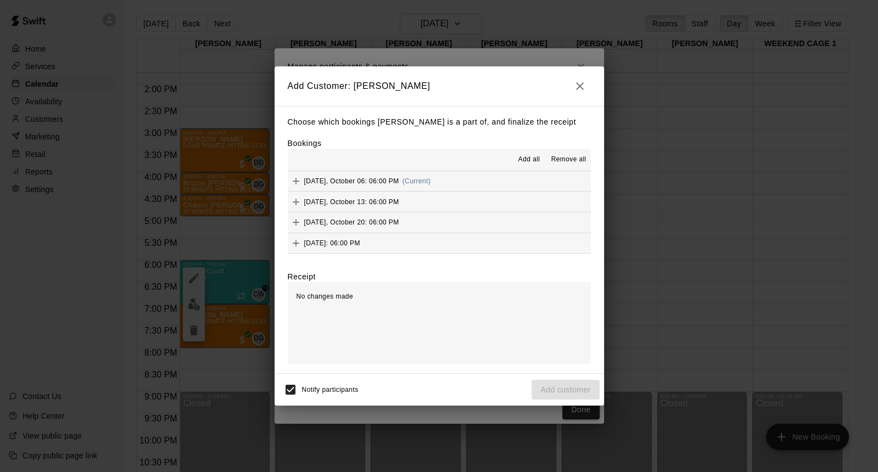
click at [531, 155] on span "Add all" at bounding box center [529, 159] width 22 height 11
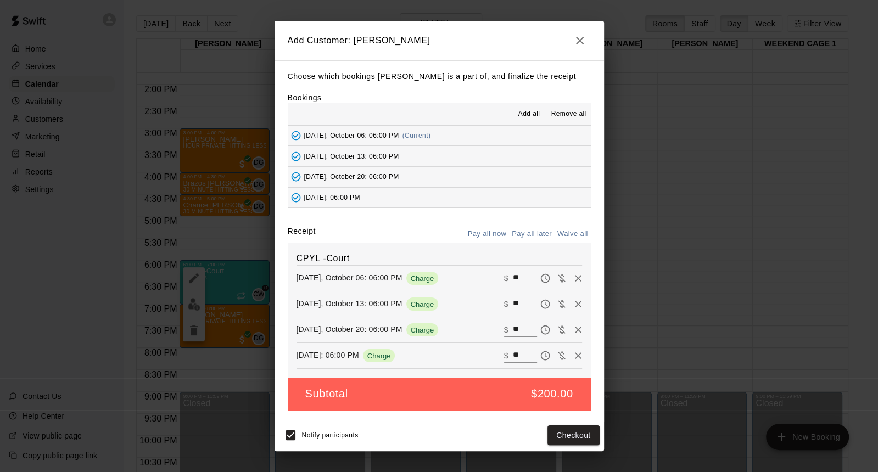
click at [492, 239] on button "Pay all now" at bounding box center [487, 234] width 44 height 17
click at [551, 425] on button "Checkout" at bounding box center [573, 435] width 52 height 20
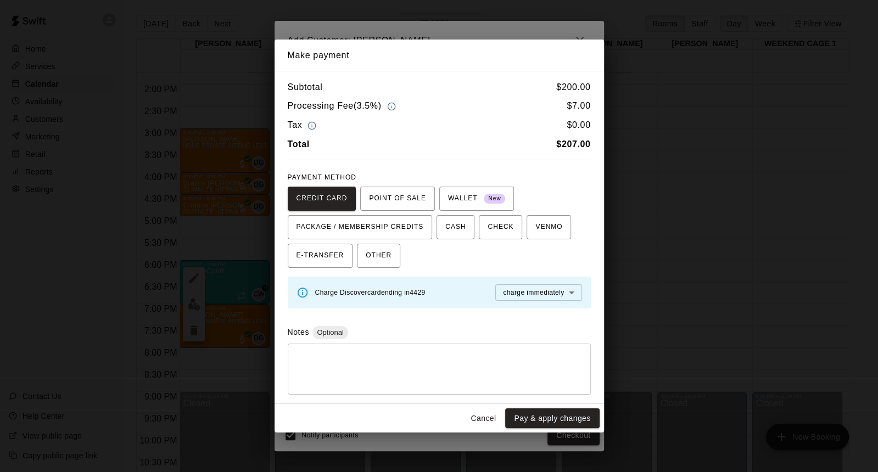
click at [481, 182] on div "PAYMENT METHOD CREDIT CARD POINT OF SALE WALLET New PACKAGE / MEMBERSHIP CREDIT…" at bounding box center [439, 218] width 303 height 99
click at [471, 192] on span "WALLET New" at bounding box center [477, 199] width 58 height 18
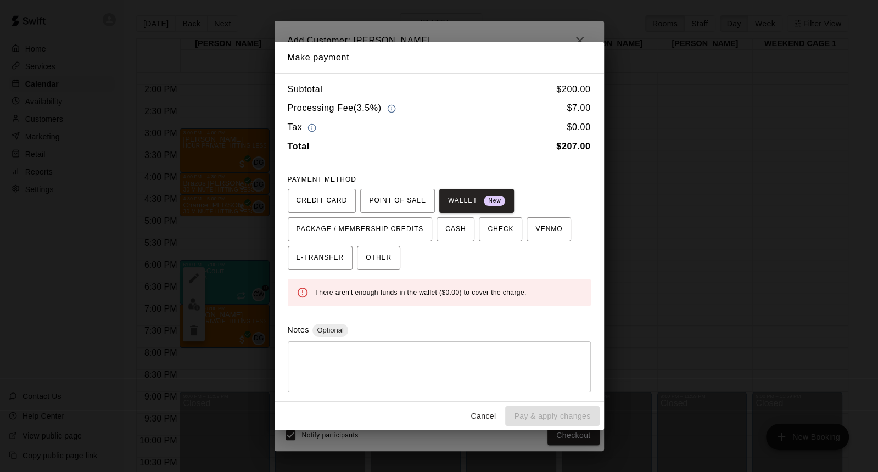
click at [481, 421] on button "Cancel" at bounding box center [482, 416] width 35 height 20
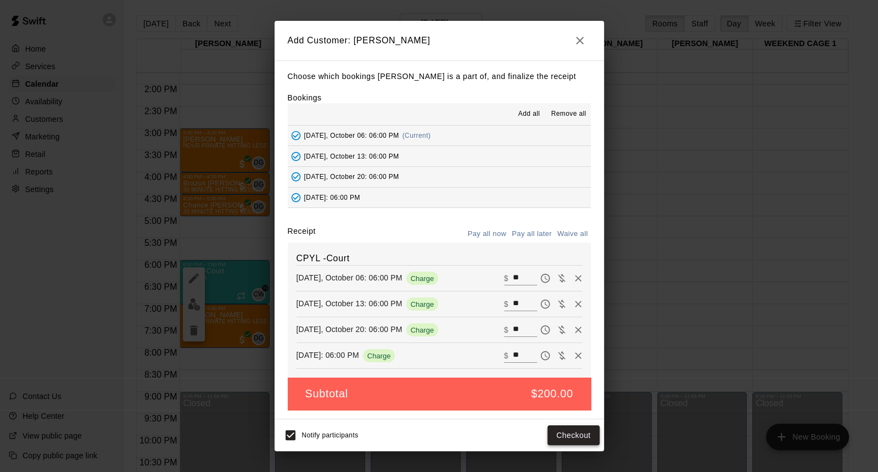
click at [559, 429] on button "Checkout" at bounding box center [573, 435] width 52 height 20
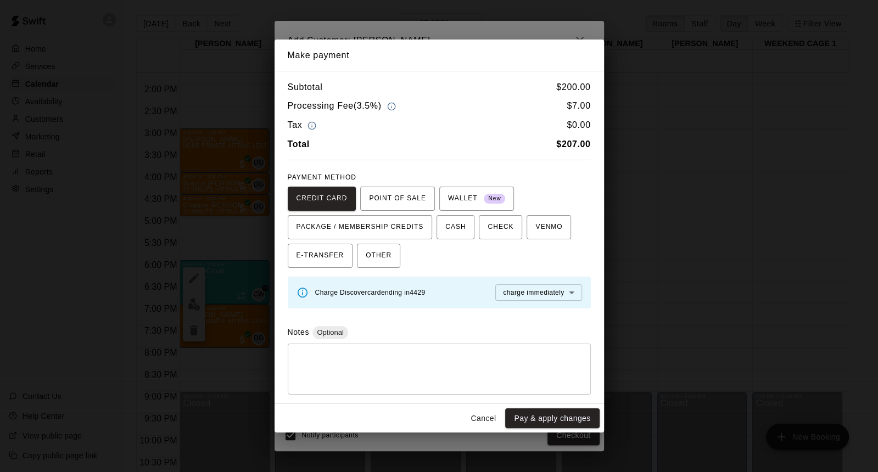
click at [493, 418] on button "Cancel" at bounding box center [482, 418] width 35 height 20
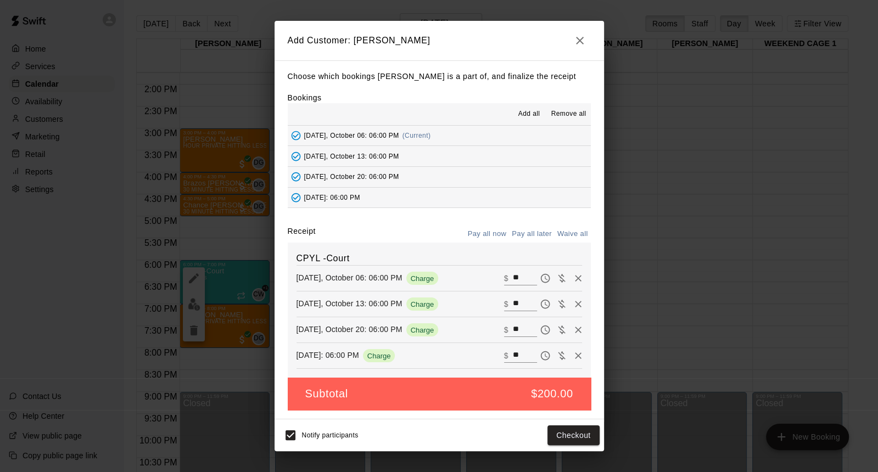
click at [582, 45] on icon "button" at bounding box center [579, 40] width 13 height 13
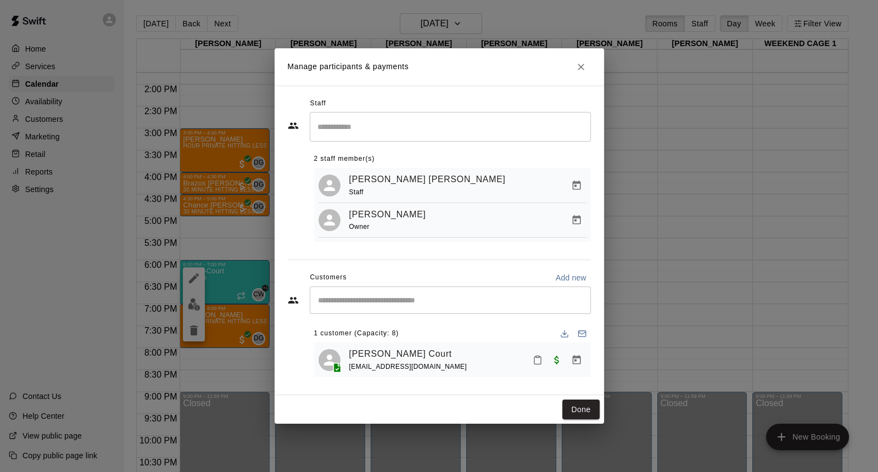
click at [577, 64] on icon "Close" at bounding box center [580, 66] width 11 height 11
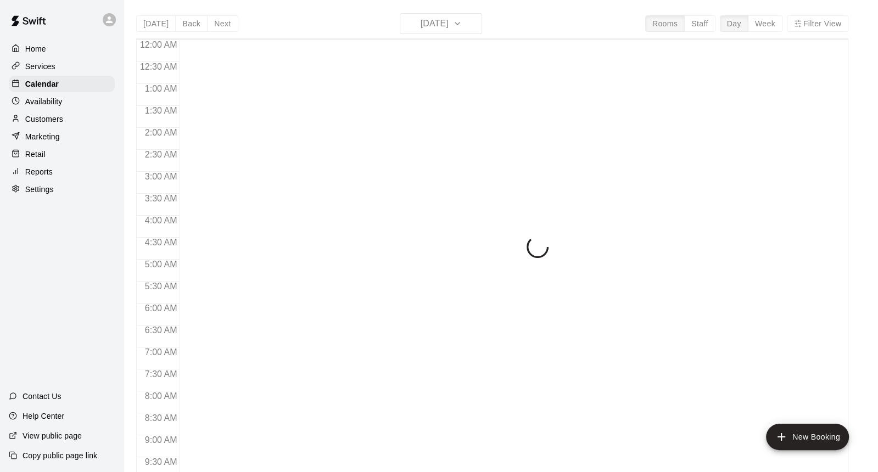
scroll to position [609, 0]
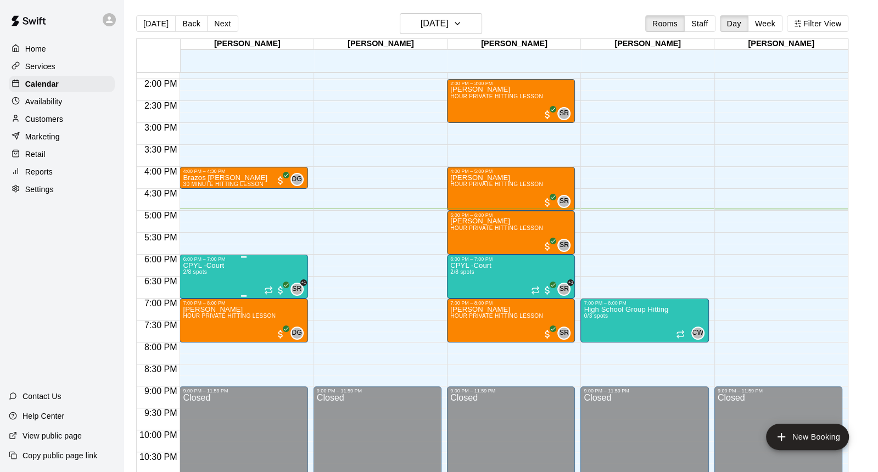
click at [217, 266] on p "CPYL -Court" at bounding box center [203, 266] width 41 height 0
click at [422, 15] on div at bounding box center [439, 236] width 878 height 472
click at [421, 33] on button "[DATE]" at bounding box center [441, 23] width 82 height 21
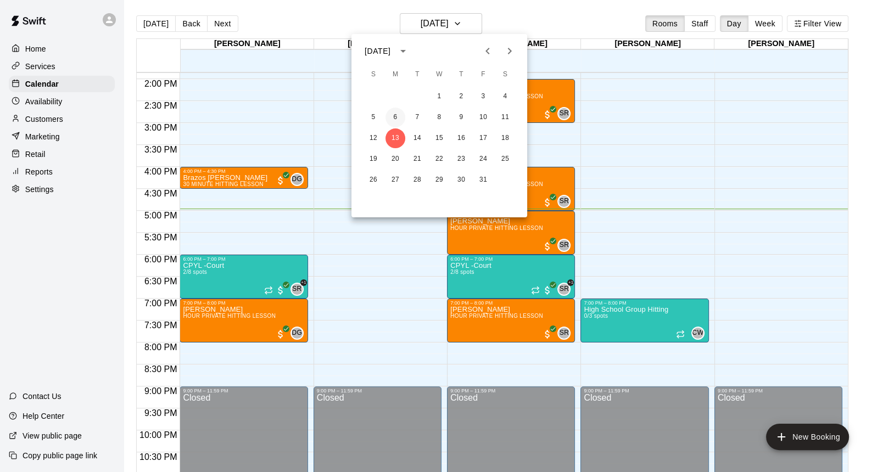
click at [398, 114] on button "6" at bounding box center [395, 118] width 20 height 20
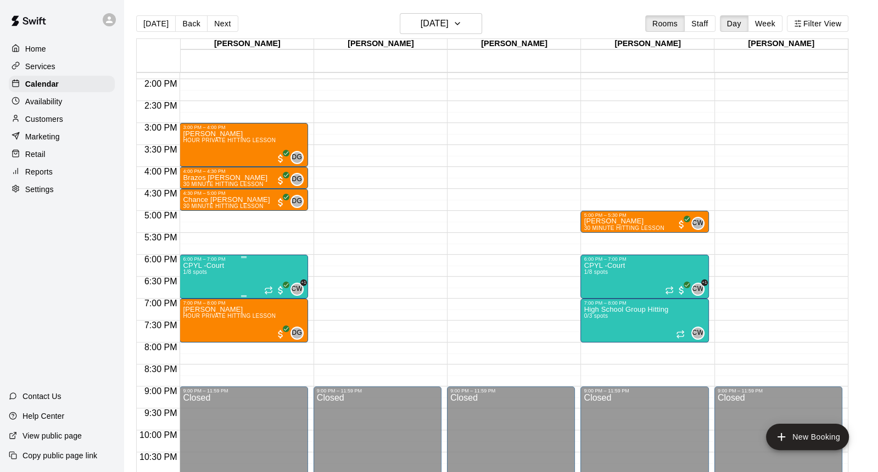
click at [198, 285] on div at bounding box center [194, 299] width 22 height 74
click at [189, 295] on img "edit" at bounding box center [194, 299] width 13 height 13
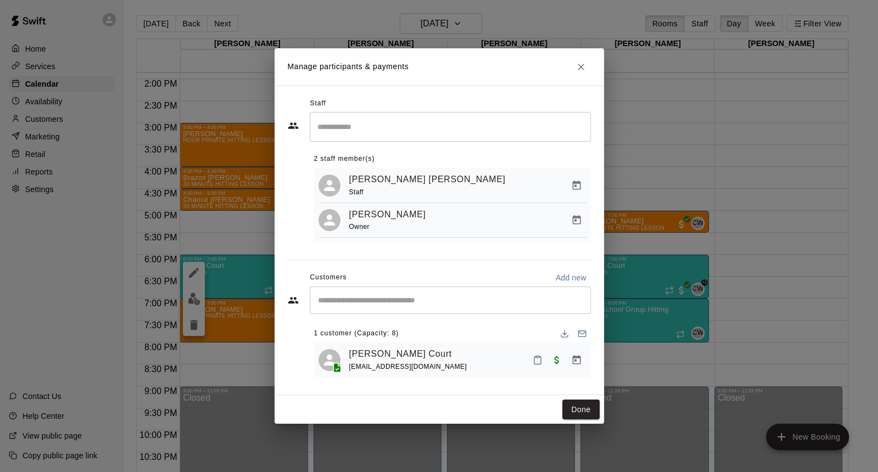
click at [375, 304] on input "Start typing to search customers..." at bounding box center [449, 300] width 271 height 11
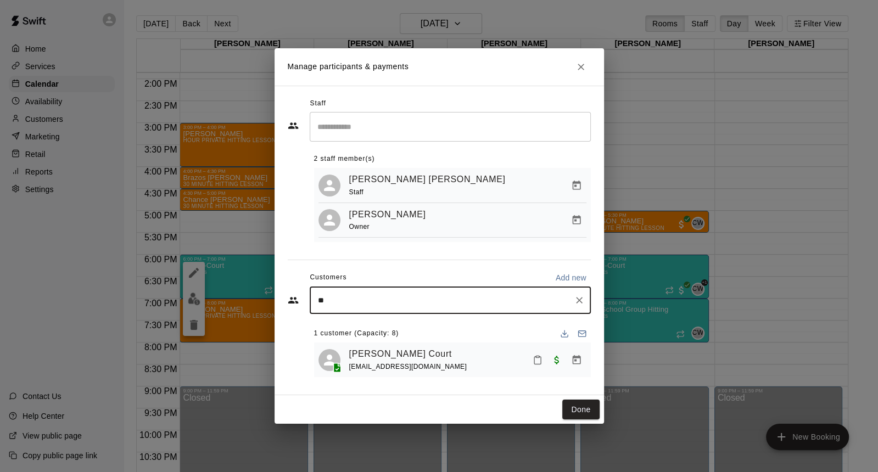
type input "*"
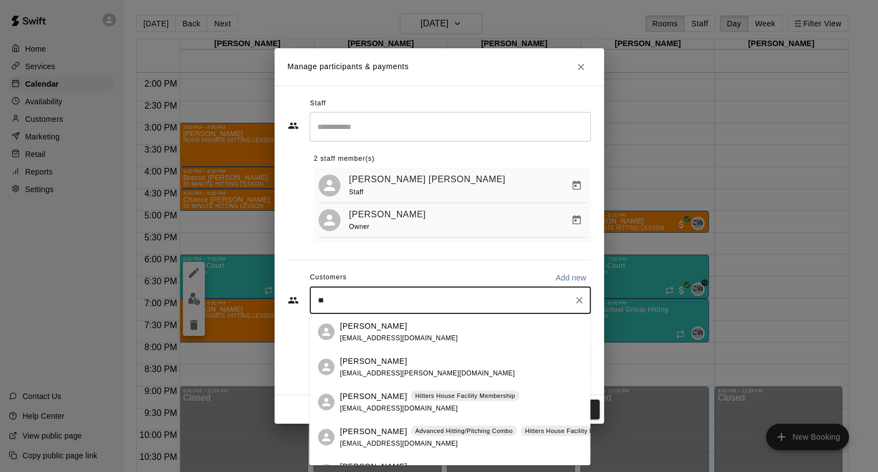
type input "*"
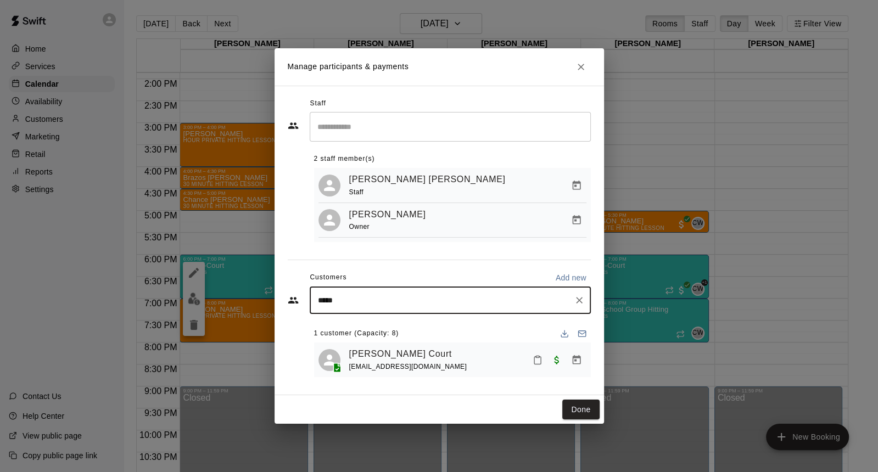
type input "******"
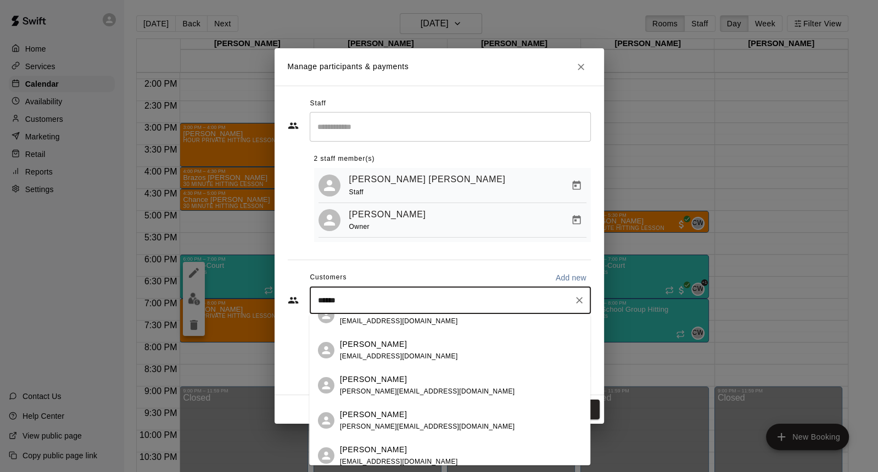
scroll to position [59, 0]
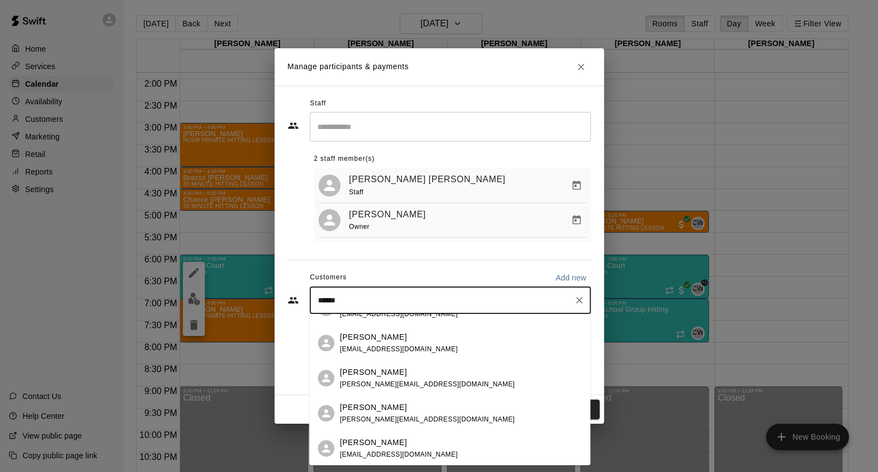
click at [374, 401] on p "Andrés Garcia" at bounding box center [373, 407] width 67 height 12
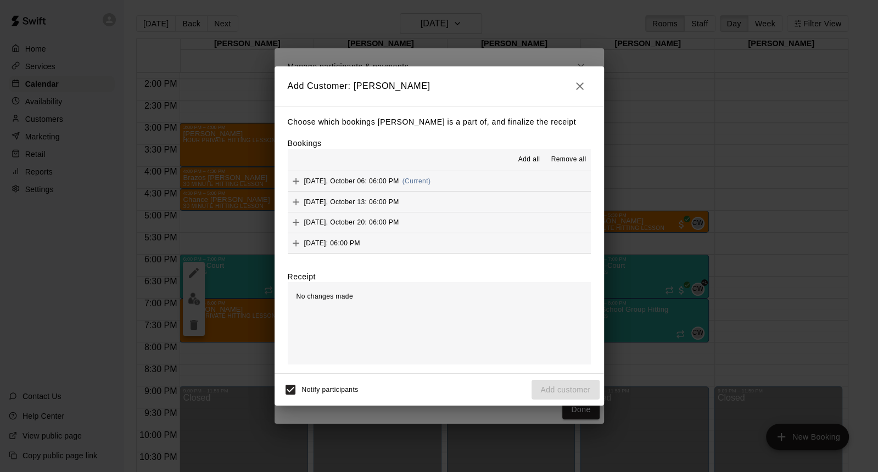
click at [294, 176] on icon "Add" at bounding box center [295, 181] width 11 height 11
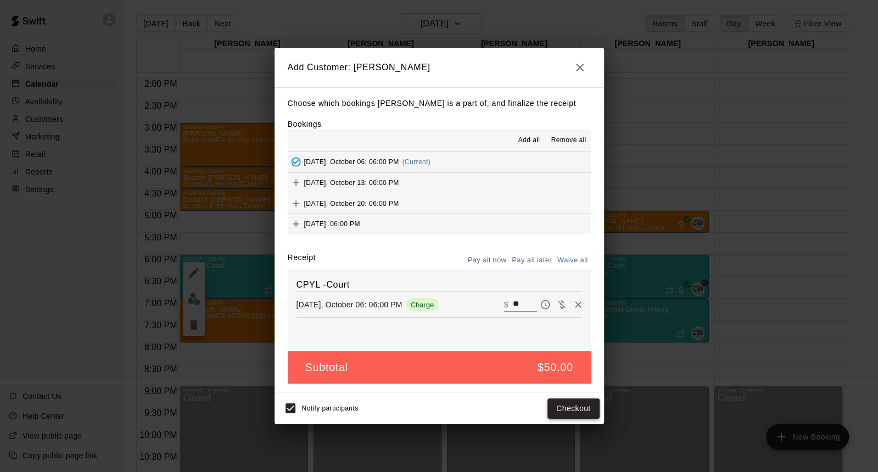
click at [573, 402] on button "Checkout" at bounding box center [573, 408] width 52 height 20
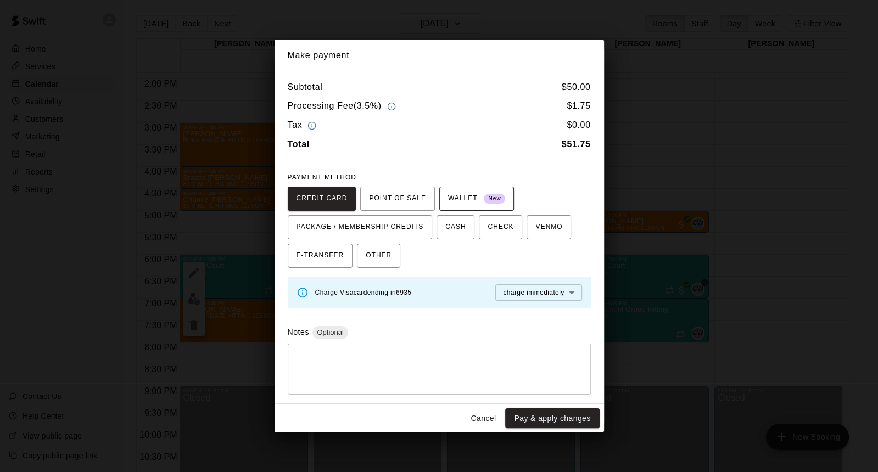
click at [469, 207] on span "WALLET New" at bounding box center [477, 199] width 58 height 18
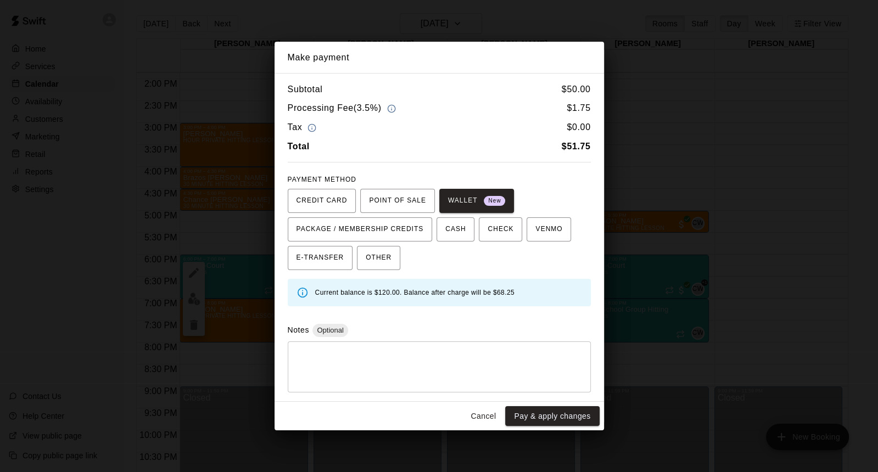
click at [481, 411] on button "Cancel" at bounding box center [482, 416] width 35 height 20
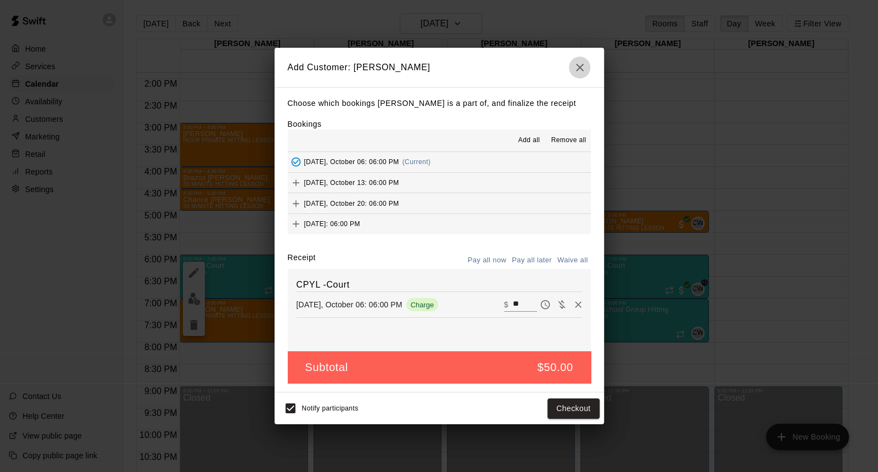
click at [582, 71] on icon "button" at bounding box center [579, 67] width 13 height 13
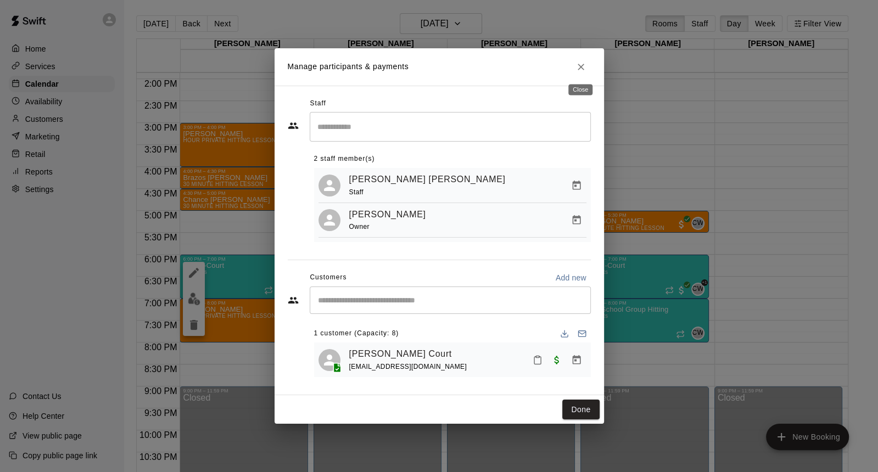
click at [579, 59] on button "Close" at bounding box center [581, 67] width 20 height 20
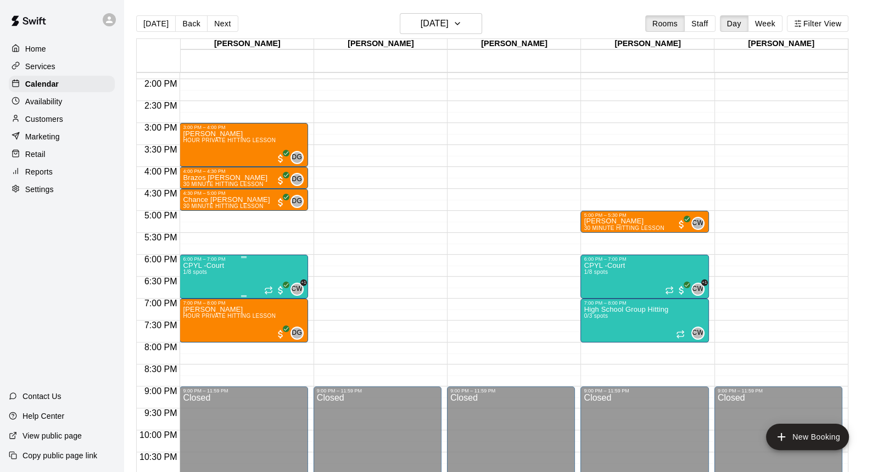
click at [201, 294] on button "edit" at bounding box center [194, 298] width 22 height 21
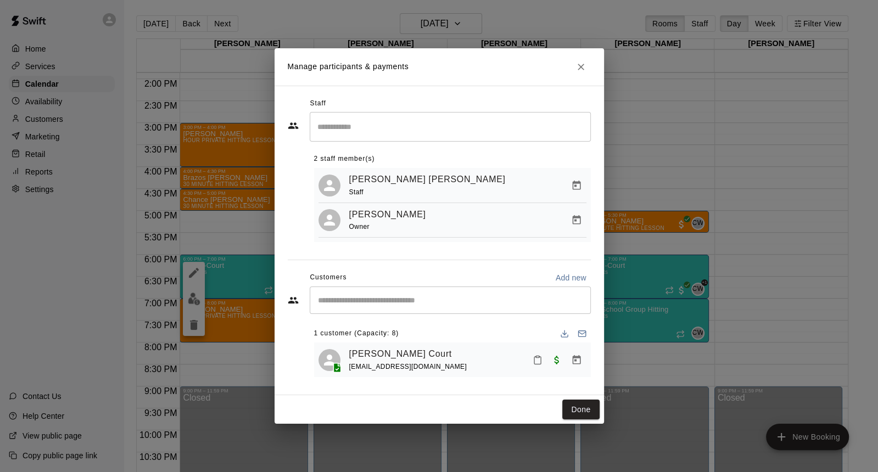
click at [379, 299] on input "Start typing to search customers..." at bounding box center [449, 300] width 271 height 11
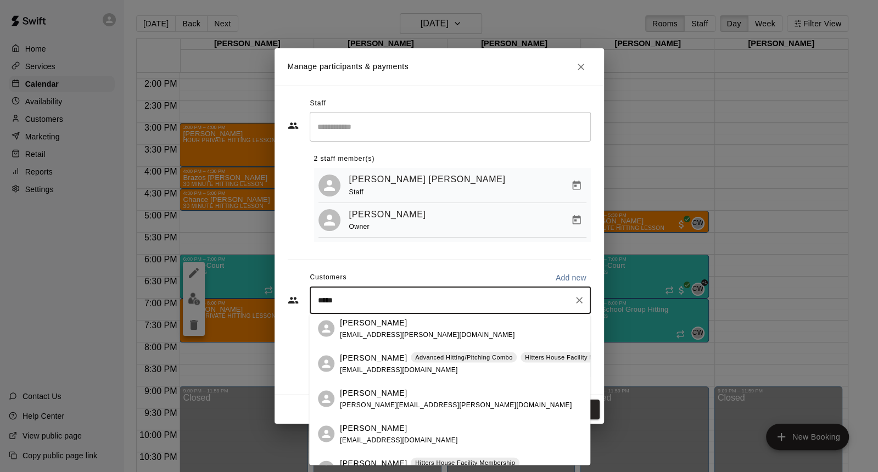
scroll to position [0, 0]
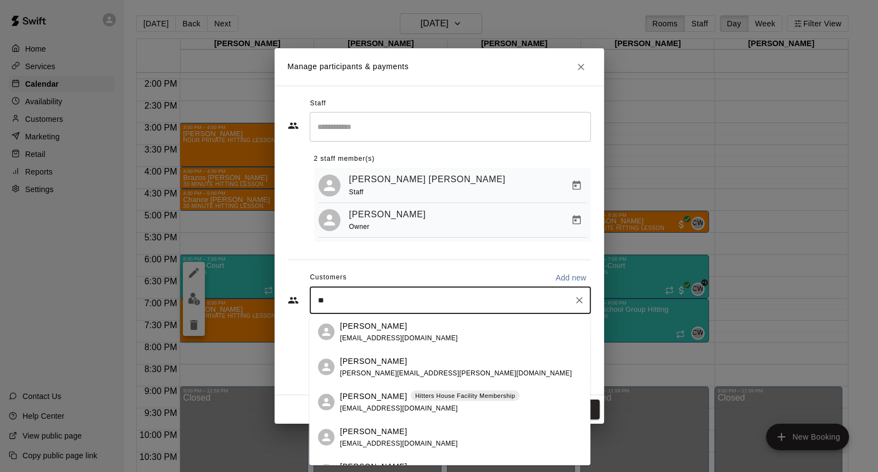
type input "*"
type input "******"
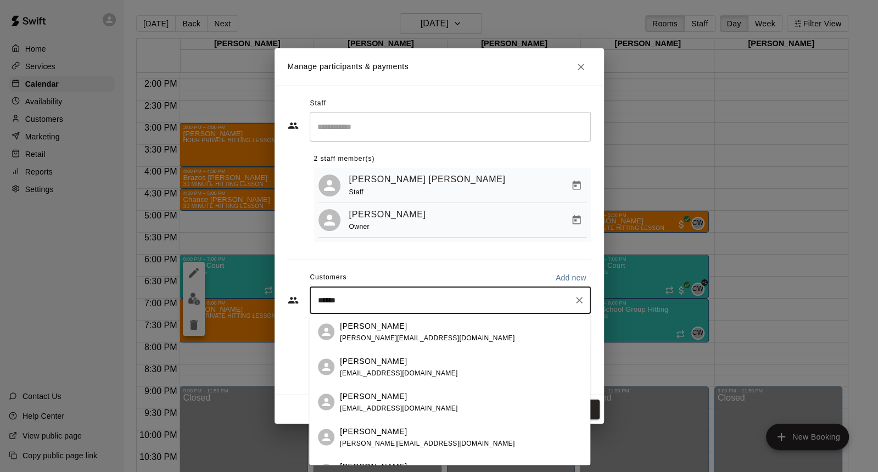
scroll to position [59, 0]
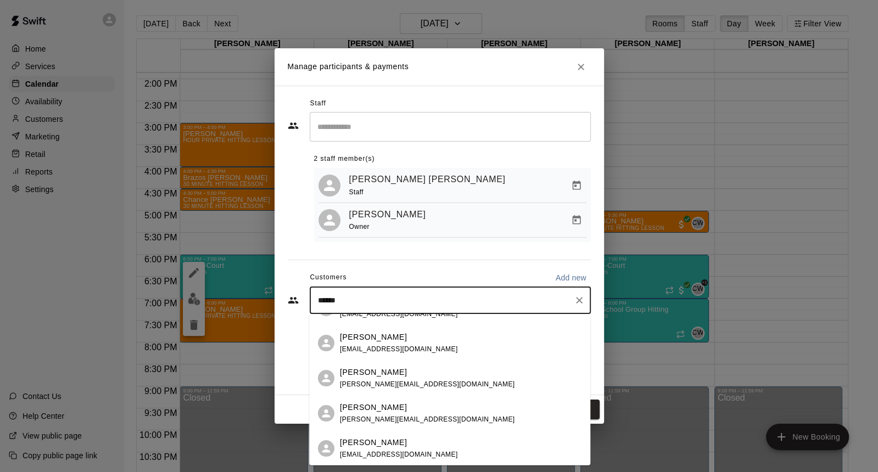
click at [368, 409] on p "Andrés Garcia" at bounding box center [373, 407] width 67 height 12
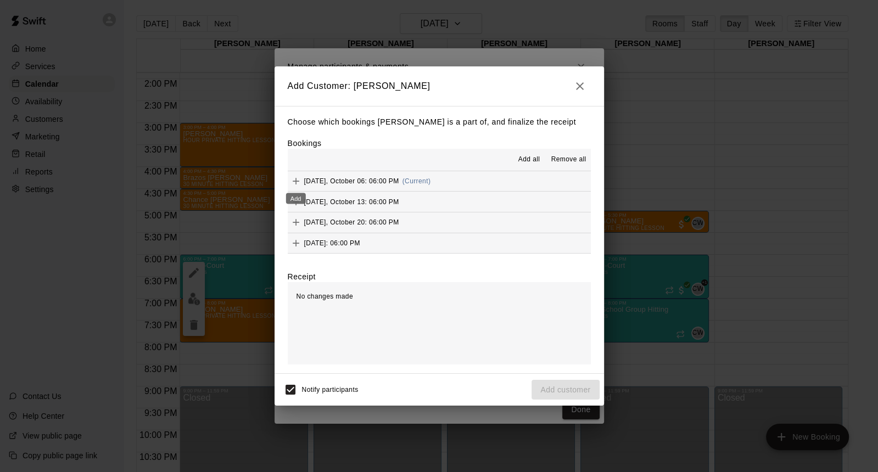
click at [294, 181] on icon "Add" at bounding box center [296, 181] width 7 height 7
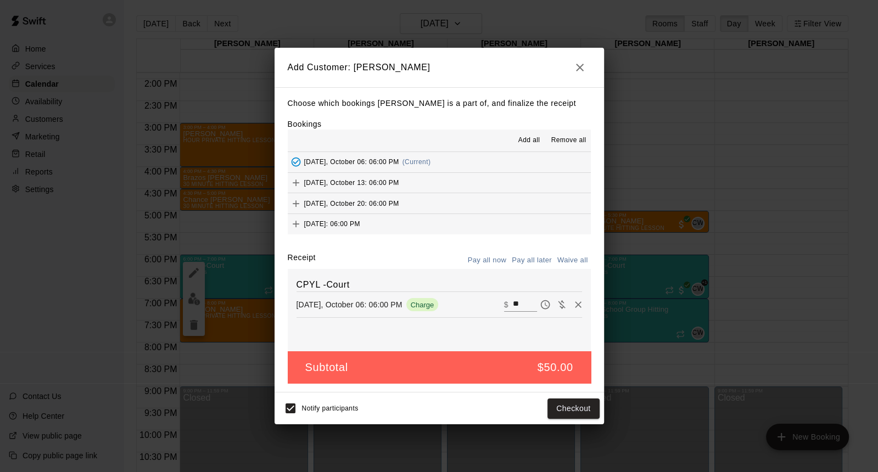
click at [516, 307] on input "**" at bounding box center [524, 304] width 24 height 14
type input "*"
click at [561, 409] on button "Checkout" at bounding box center [573, 408] width 52 height 20
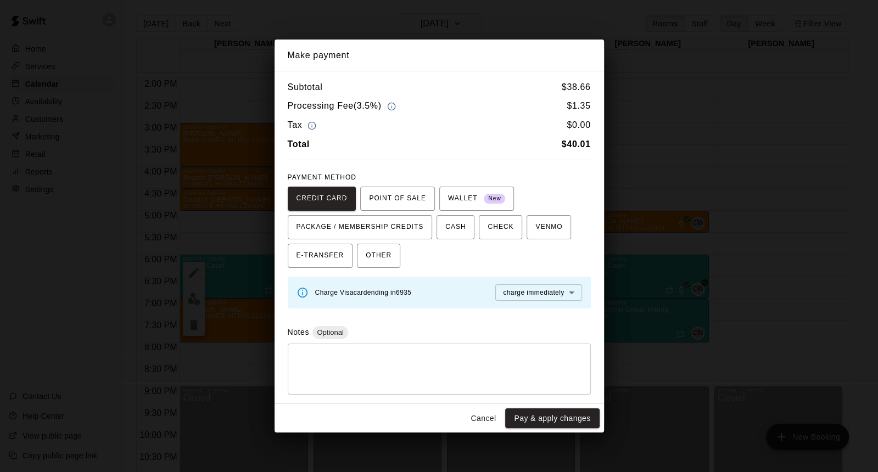
click at [479, 412] on button "Cancel" at bounding box center [482, 418] width 35 height 20
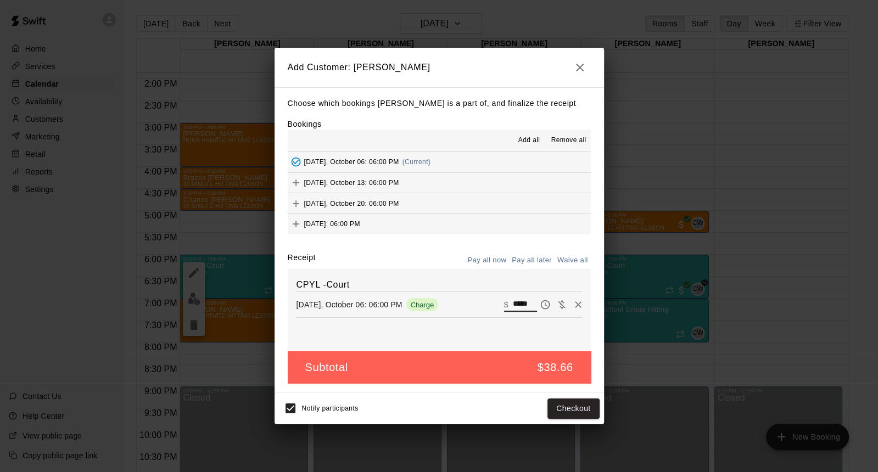
click at [532, 305] on input "*****" at bounding box center [524, 304] width 24 height 14
type input "*****"
click at [574, 403] on button "Checkout" at bounding box center [573, 408] width 52 height 20
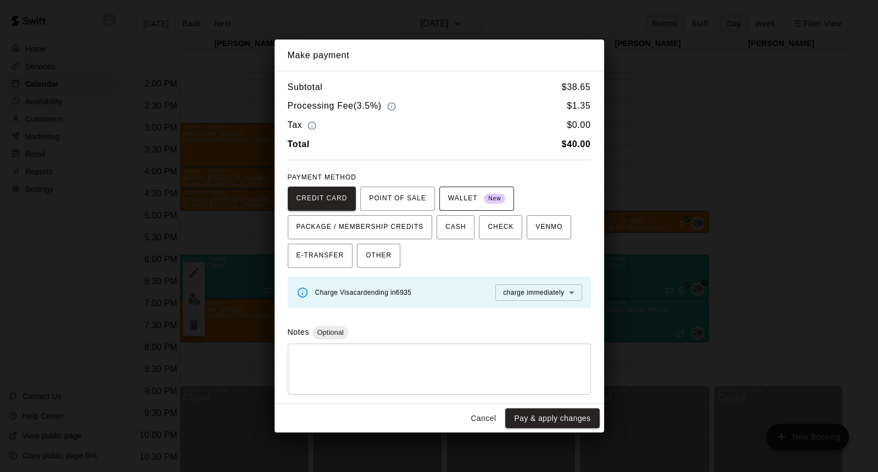
click at [490, 195] on span "New" at bounding box center [494, 199] width 21 height 15
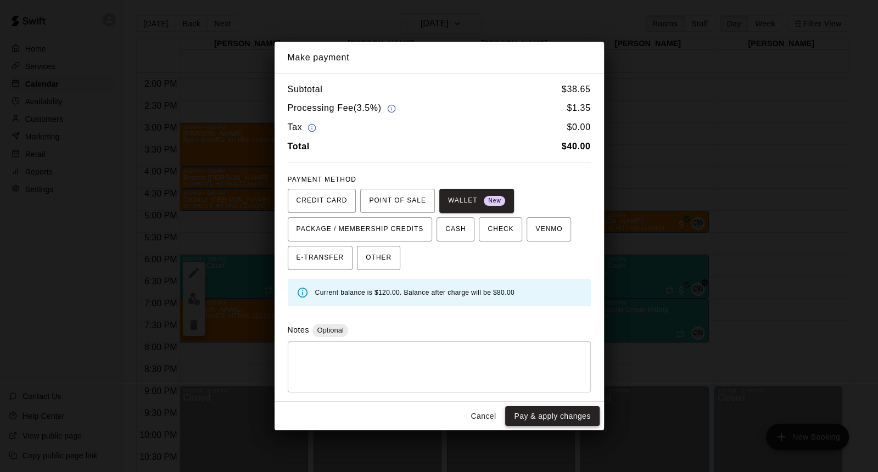
click at [554, 408] on button "Pay & apply changes" at bounding box center [552, 416] width 94 height 20
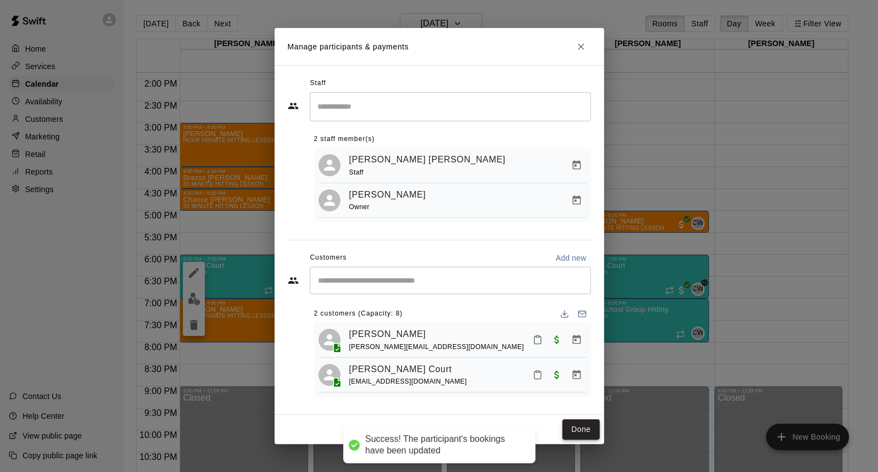
click at [577, 434] on button "Done" at bounding box center [580, 429] width 37 height 20
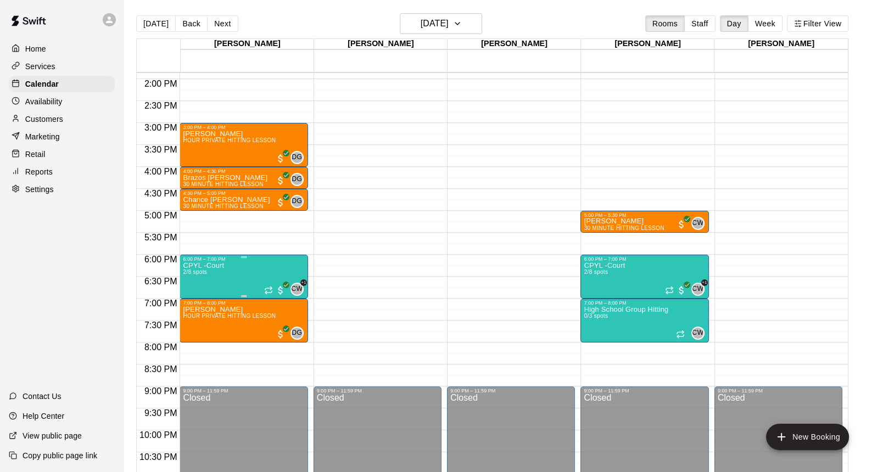
click at [199, 292] on button "edit" at bounding box center [194, 298] width 22 height 21
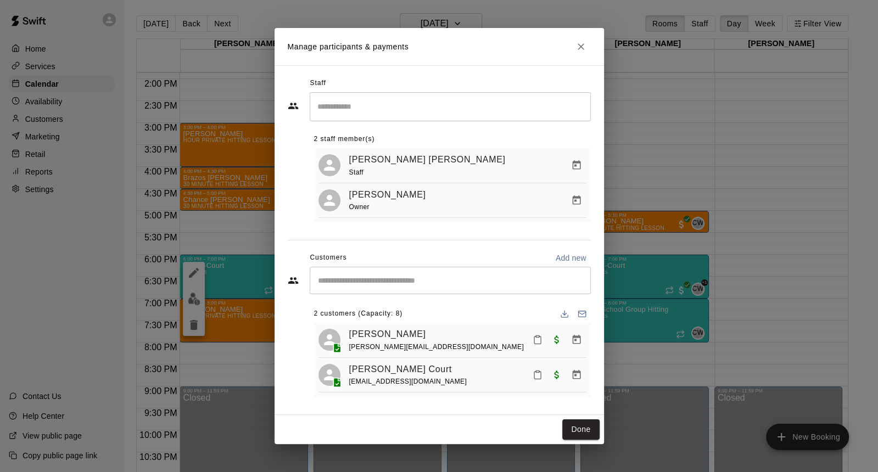
click at [364, 277] on input "Start typing to search customers..." at bounding box center [449, 280] width 271 height 11
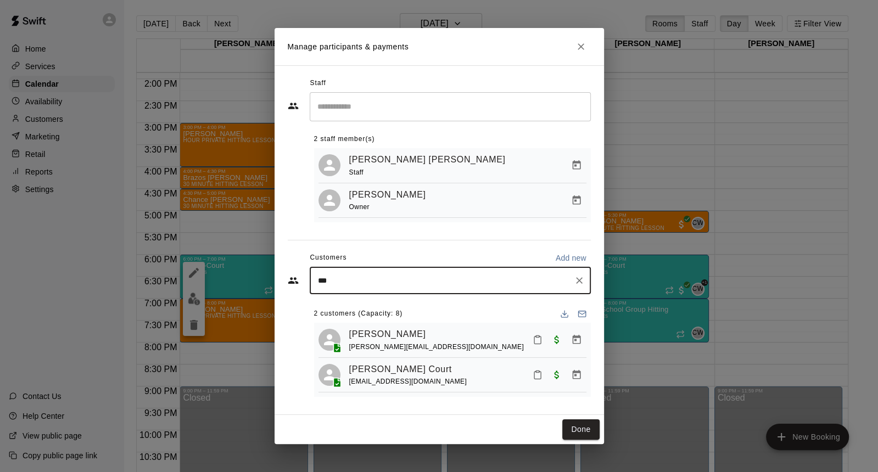
type input "****"
click at [373, 308] on p "Otto Budde" at bounding box center [373, 306] width 67 height 12
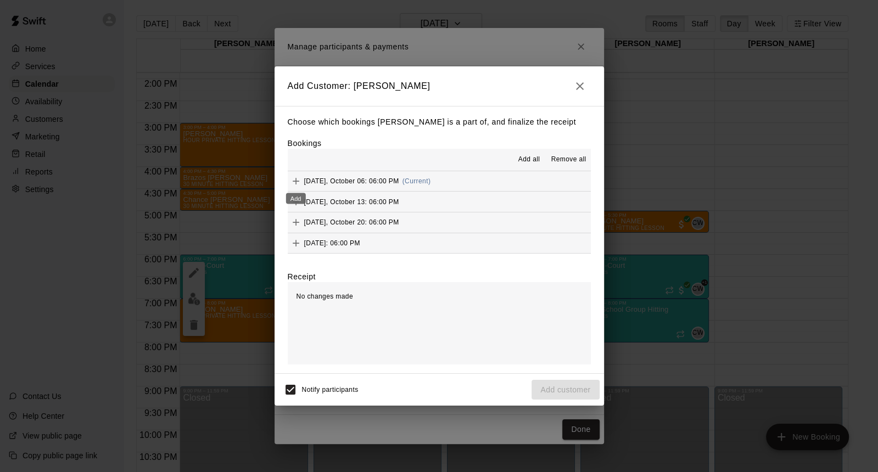
click at [298, 173] on button "Add" at bounding box center [296, 181] width 16 height 16
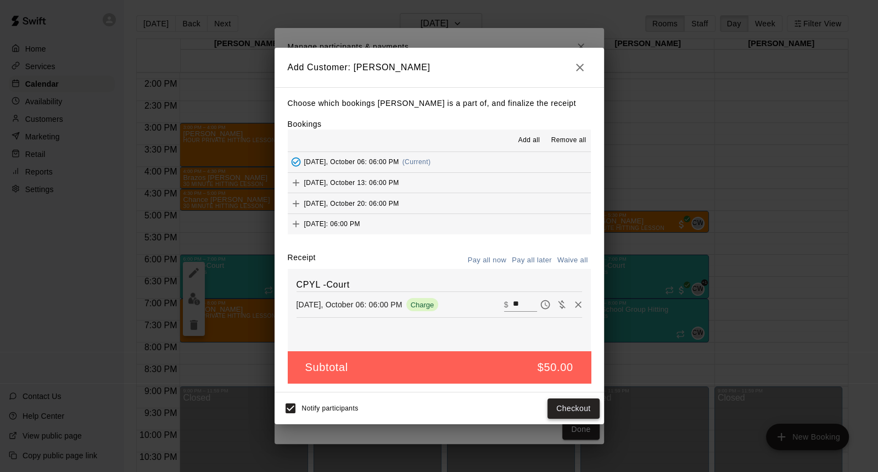
click at [565, 408] on button "Checkout" at bounding box center [573, 408] width 52 height 20
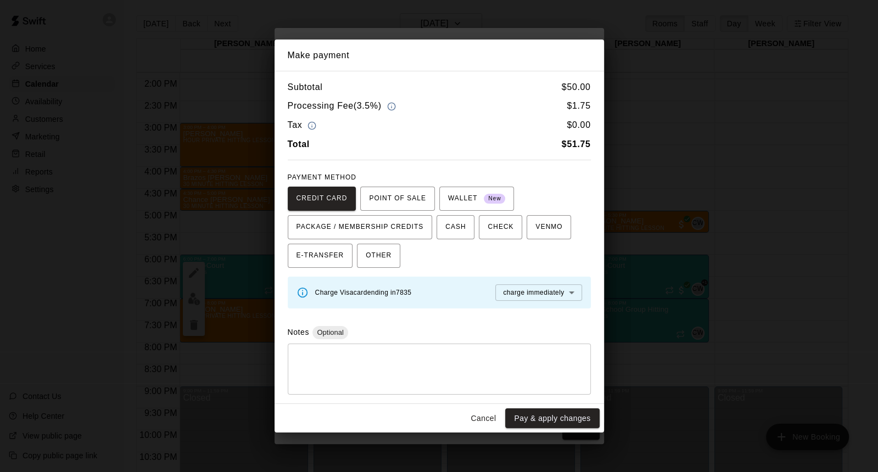
click at [492, 181] on div "PAYMENT METHOD CREDIT CARD POINT OF SALE WALLET New PACKAGE / MEMBERSHIP CREDIT…" at bounding box center [439, 218] width 303 height 99
click at [471, 197] on span "WALLET New" at bounding box center [477, 199] width 58 height 18
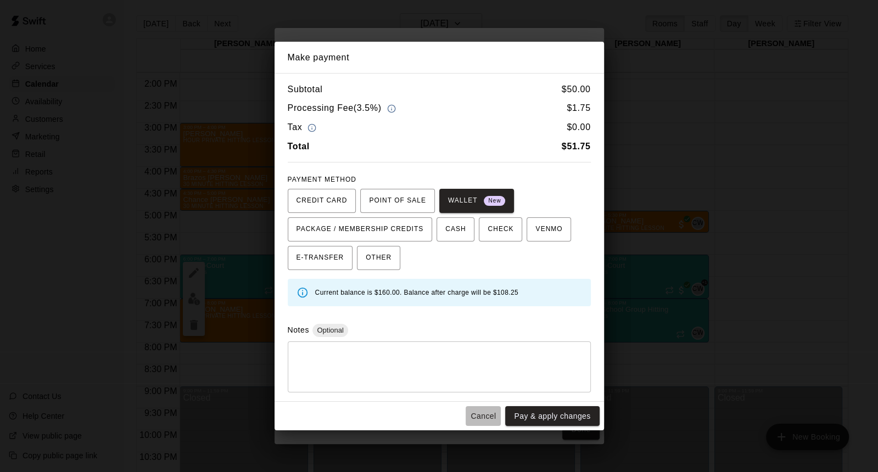
click at [468, 420] on button "Cancel" at bounding box center [482, 416] width 35 height 20
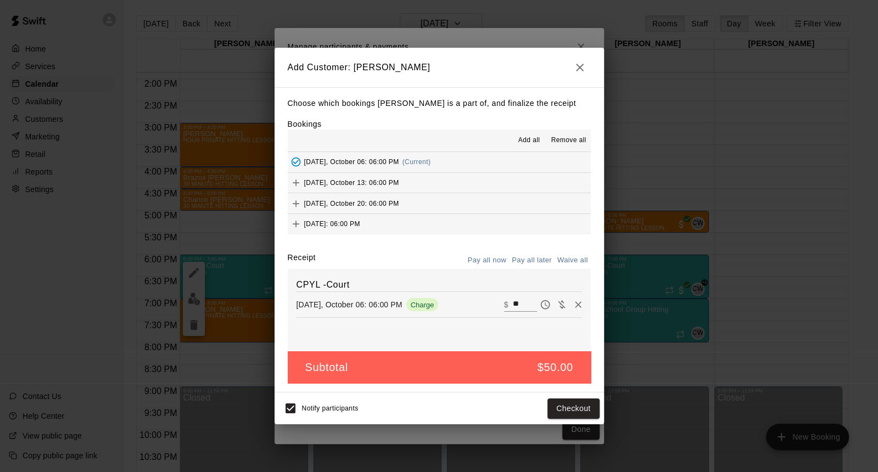
click at [527, 137] on span "Add all" at bounding box center [529, 140] width 22 height 11
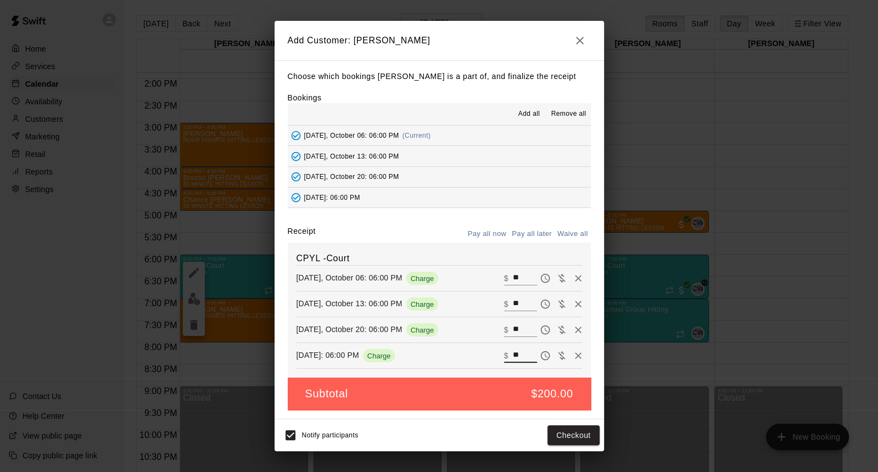
click at [516, 353] on input "**" at bounding box center [524, 356] width 24 height 14
type input "*"
type input "*****"
click at [518, 333] on input "**" at bounding box center [524, 330] width 24 height 14
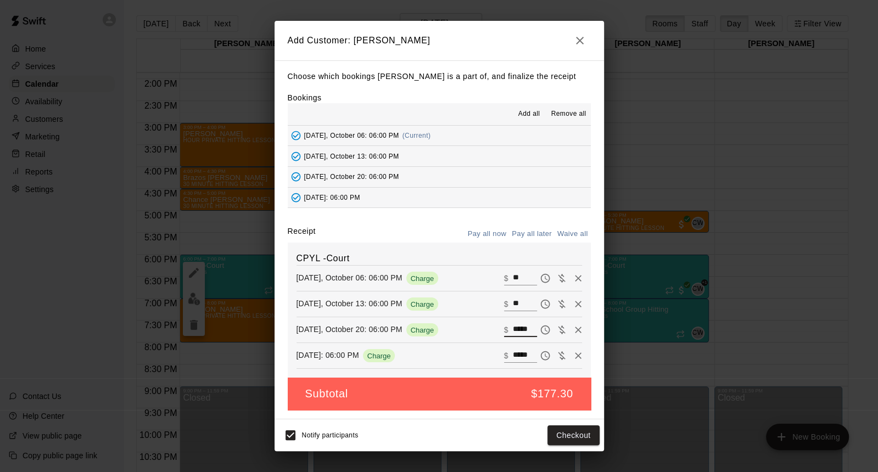
type input "*****"
click at [527, 305] on input "**" at bounding box center [524, 304] width 24 height 14
type input "*****"
click at [520, 283] on input "**" at bounding box center [524, 278] width 24 height 14
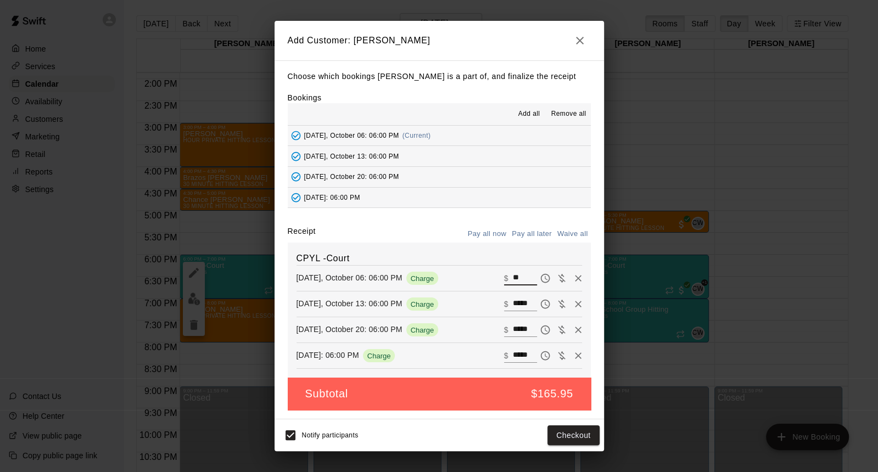
click at [520, 283] on input "**" at bounding box center [524, 278] width 24 height 14
type input "*****"
click at [574, 434] on button "Checkout" at bounding box center [573, 435] width 52 height 20
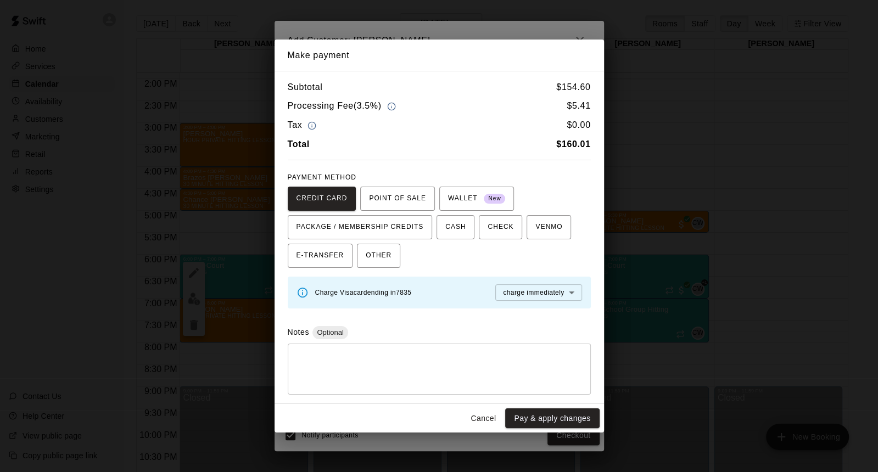
click at [483, 412] on button "Cancel" at bounding box center [482, 418] width 35 height 20
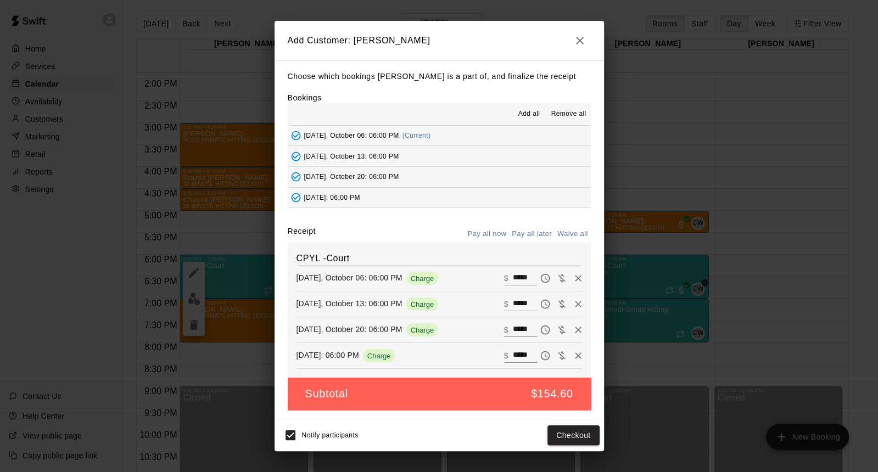
click at [533, 357] on input "*****" at bounding box center [524, 356] width 24 height 14
type input "*****"
click at [576, 425] on button "Checkout" at bounding box center [573, 435] width 52 height 20
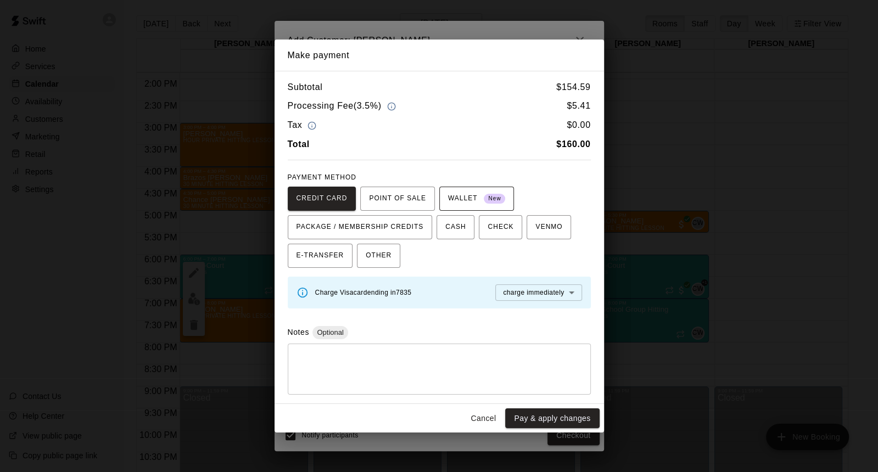
click at [469, 188] on button "WALLET New" at bounding box center [476, 199] width 75 height 24
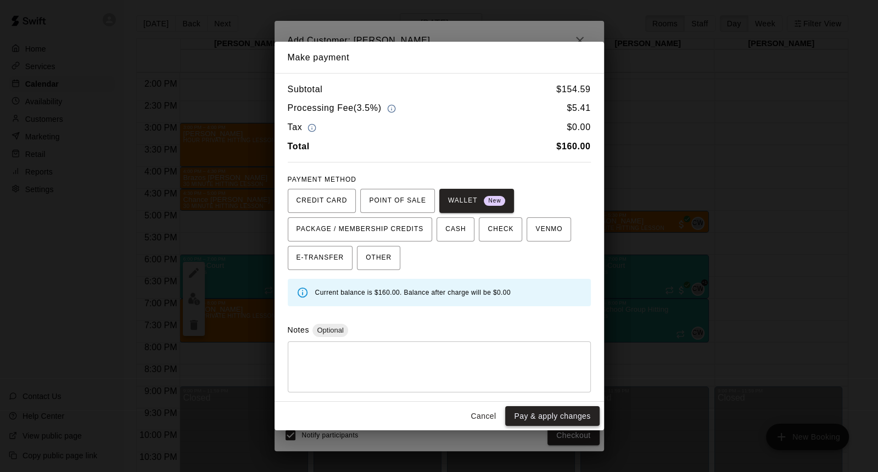
click at [571, 418] on button "Pay & apply changes" at bounding box center [552, 416] width 94 height 20
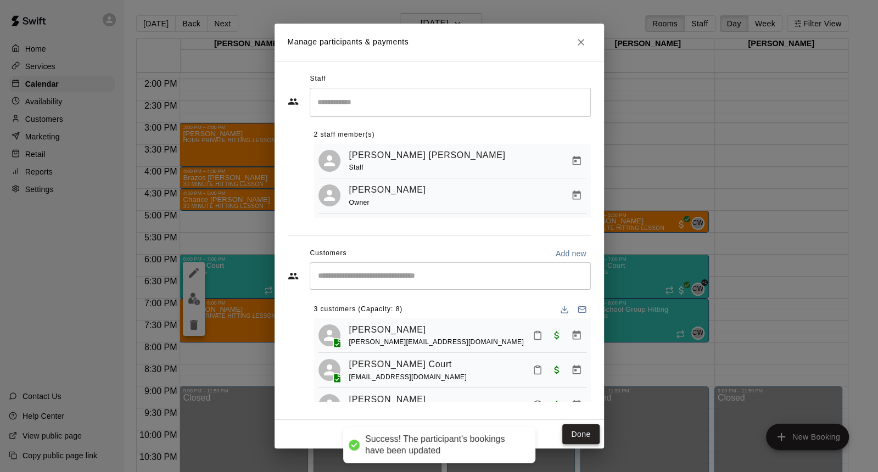
click at [570, 432] on button "Done" at bounding box center [580, 434] width 37 height 20
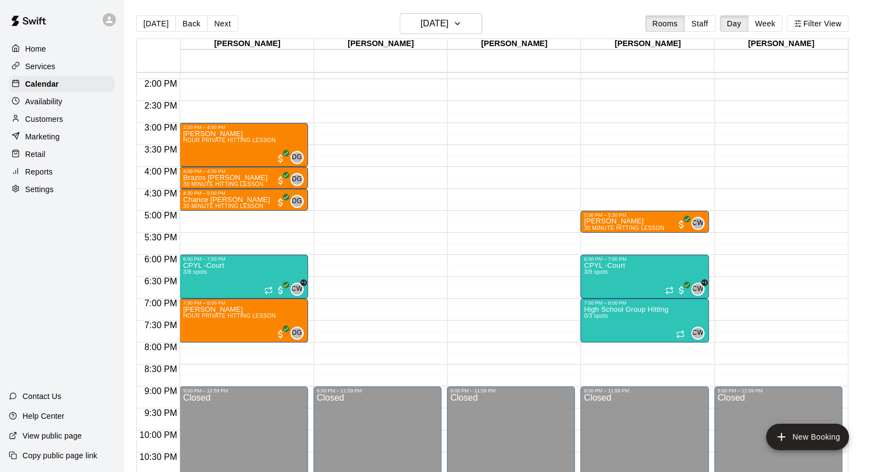
click at [119, 265] on div "Home Services Calendar Availability Customers Marketing Retail Reports Settings…" at bounding box center [61, 236] width 123 height 472
click at [125, 251] on main "Today Back Next Monday Oct 06 Rooms Staff Day Week Filter View Dustin 06 Mon Ky…" at bounding box center [500, 245] width 754 height 490
click at [125, 249] on main "Today Back Next Monday Oct 06 Rooms Staff Day Week Filter View Dustin 06 Mon Ky…" at bounding box center [500, 245] width 754 height 490
click at [117, 259] on div "Home Services Calendar Availability Customers Marketing Retail Reports Settings…" at bounding box center [61, 236] width 123 height 472
